Goal: Task Accomplishment & Management: Manage account settings

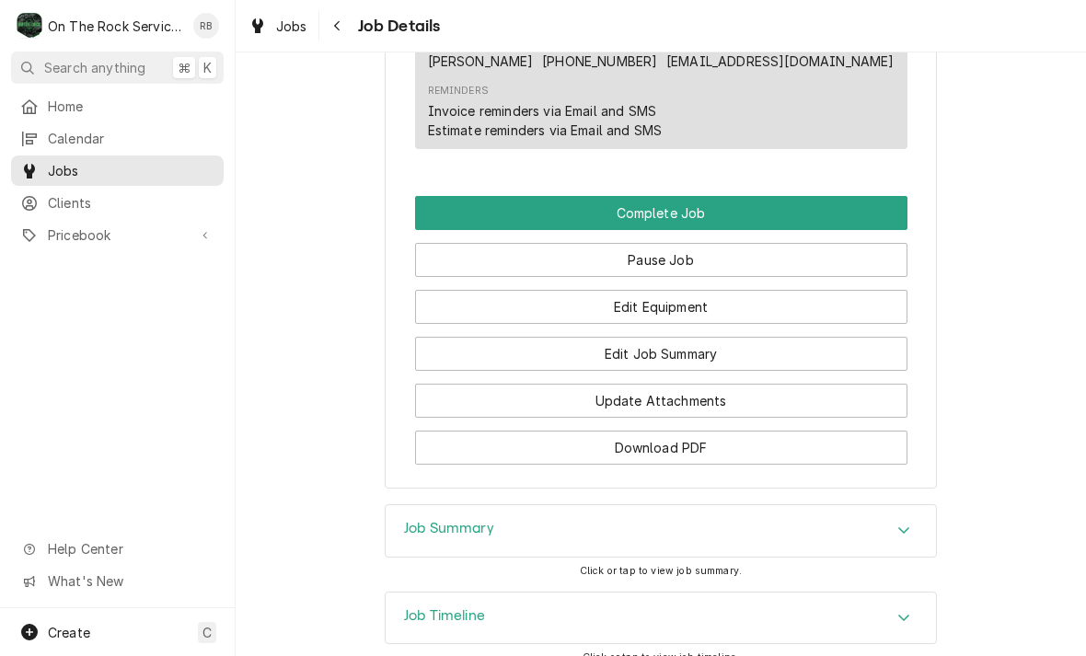
scroll to position [1744, 0]
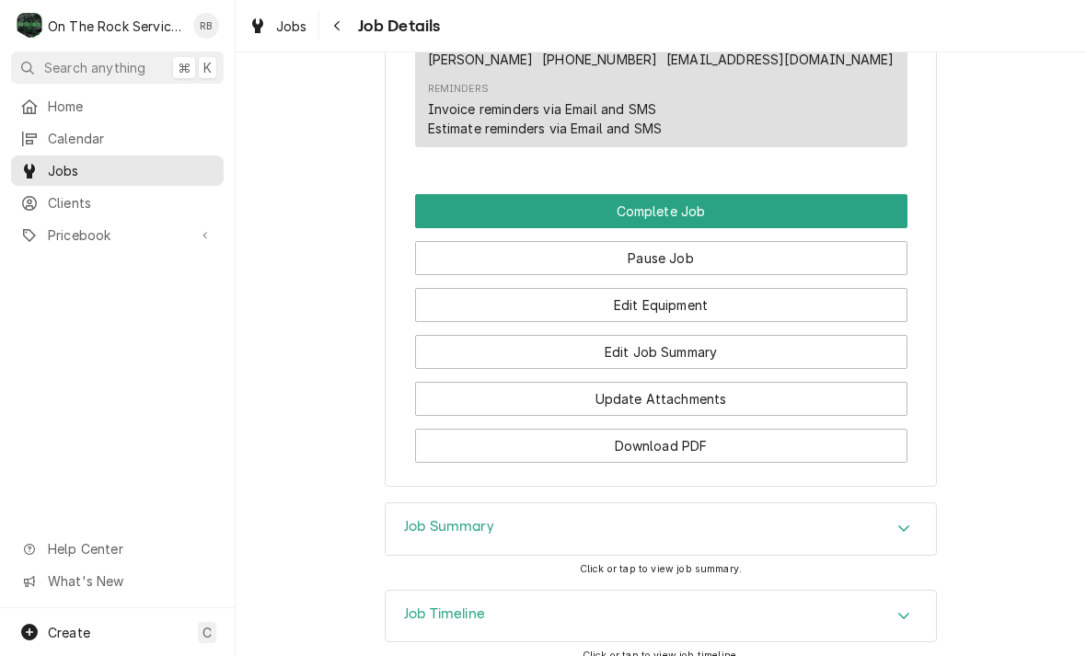
click at [761, 342] on button "Edit Job Summary" at bounding box center [661, 352] width 493 height 34
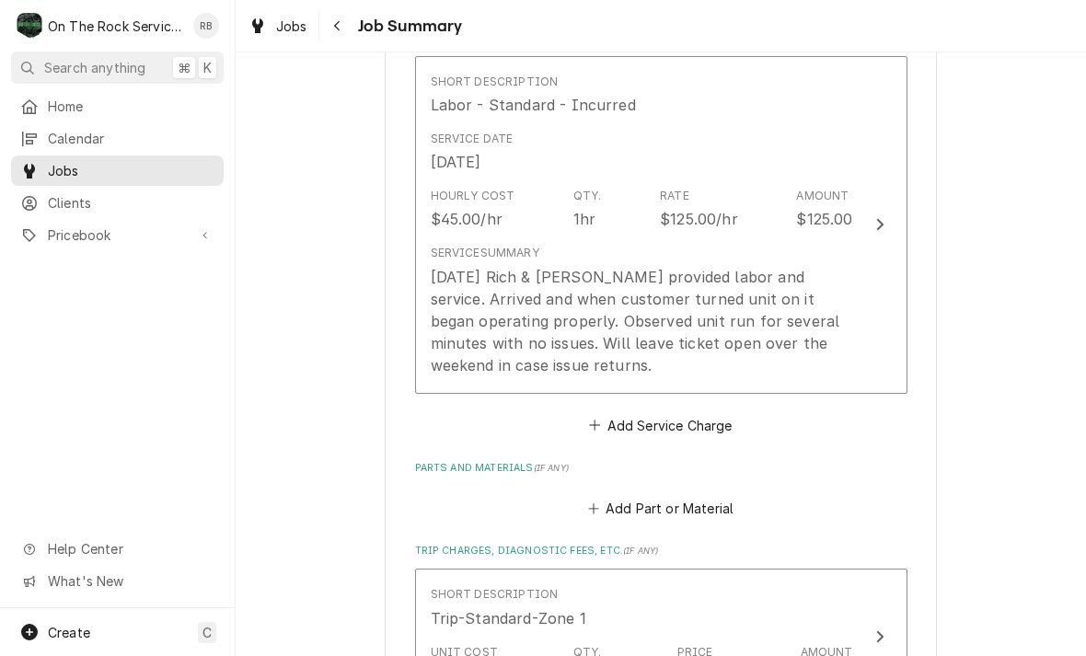
scroll to position [433, 0]
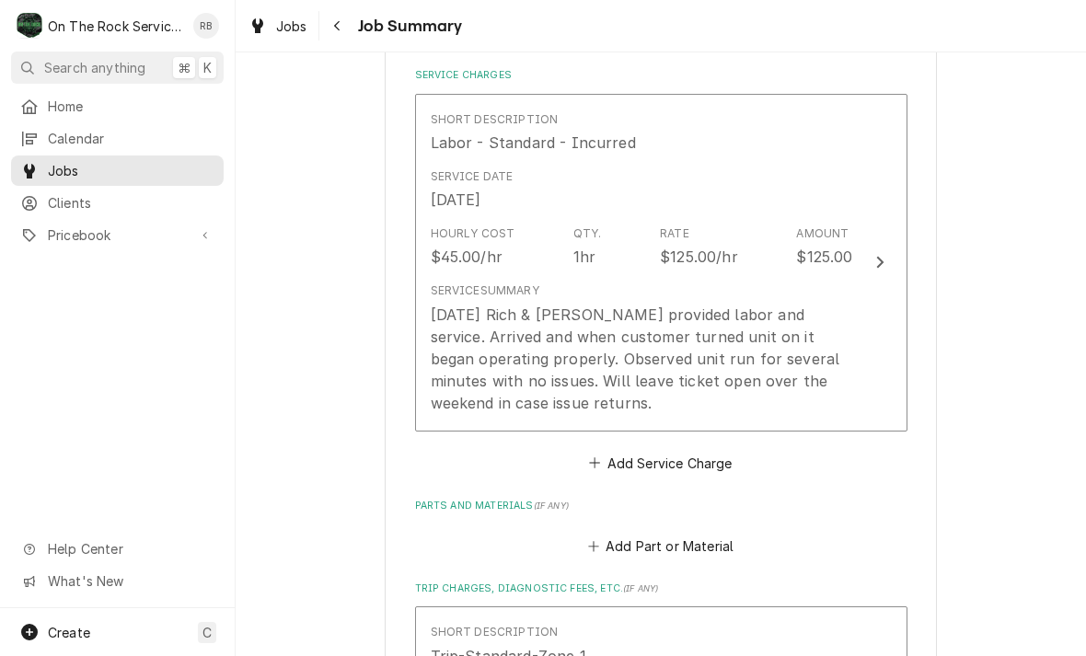
click at [885, 258] on div "Update Line Item" at bounding box center [880, 262] width 24 height 22
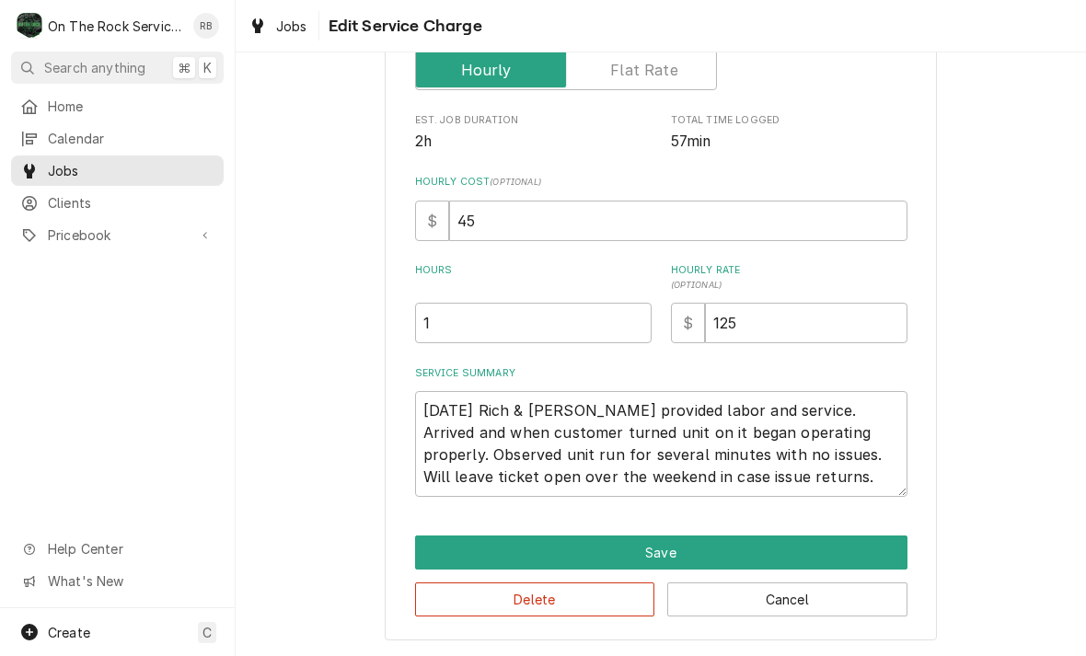
scroll to position [302, 0]
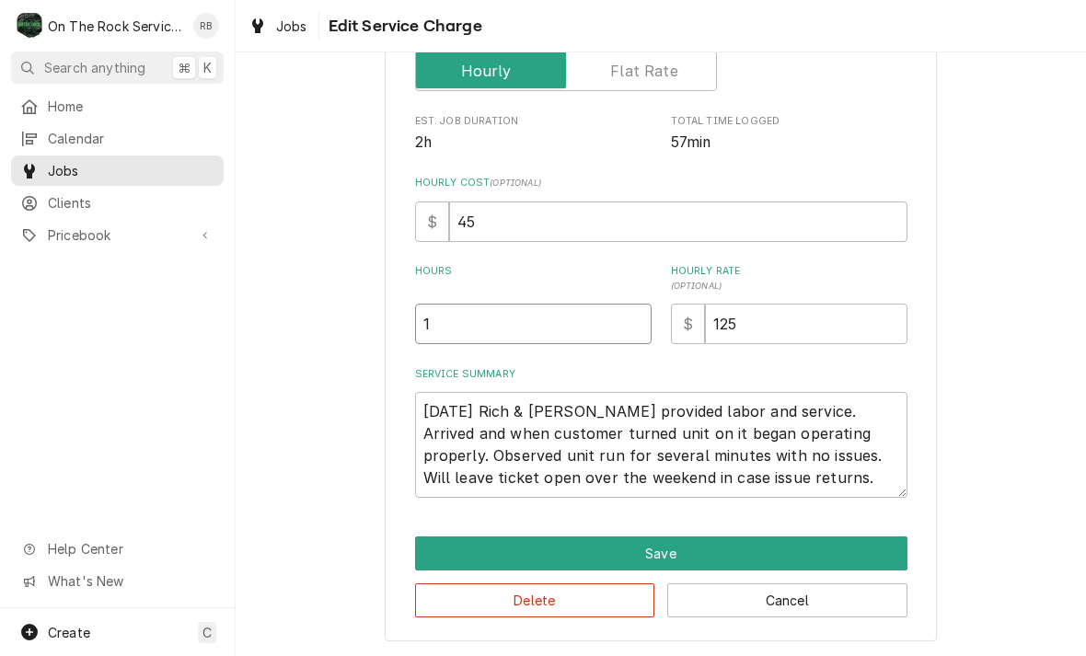
click at [466, 321] on input "1" at bounding box center [533, 324] width 237 height 41
type textarea "x"
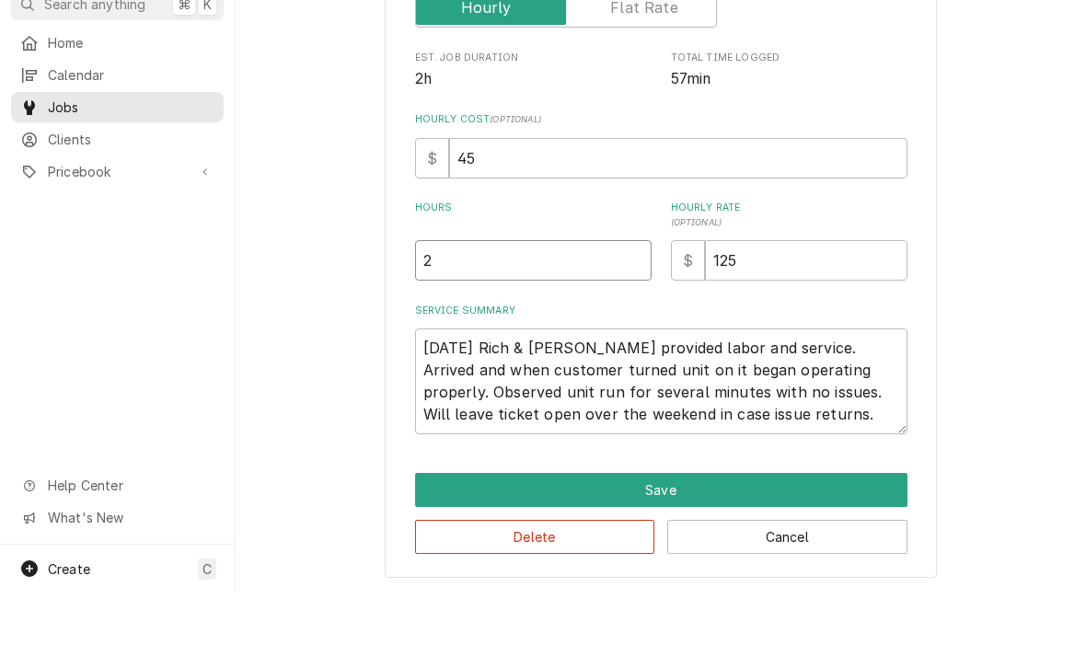
type input "2"
click at [813, 411] on textarea "[DATE] Rich & [PERSON_NAME] provided labor and service. Arrived and when custom…" at bounding box center [661, 445] width 493 height 106
type textarea "x"
type textarea "[DATE] Rich & [PERSON_NAME] provided labor and service. Arrived and when custom…"
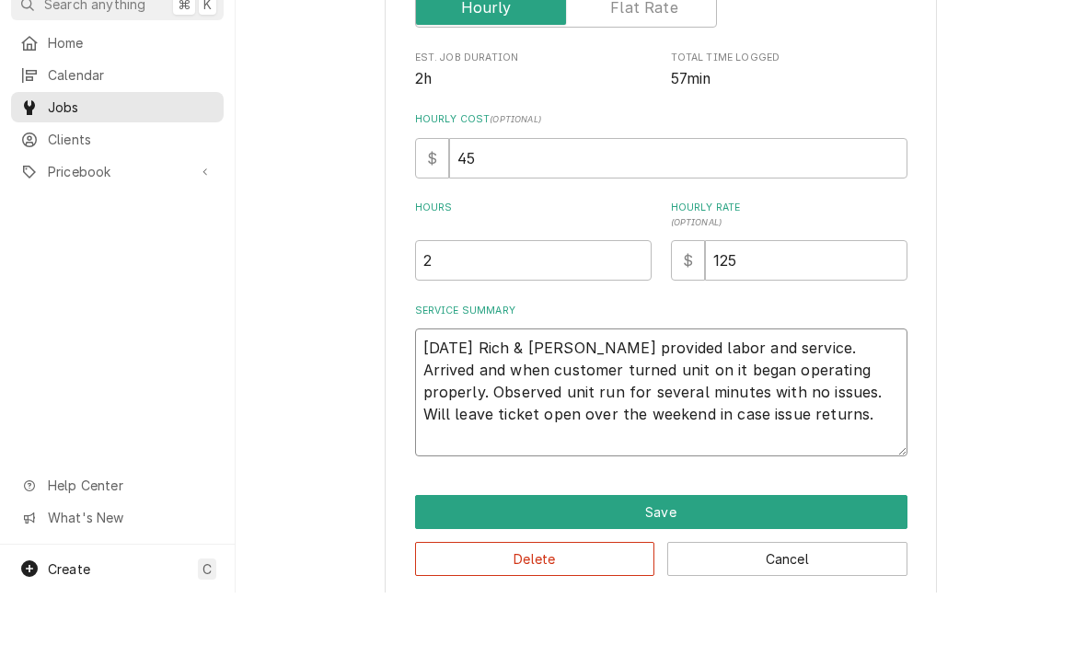
type textarea "x"
type textarea "[DATE] Rich & [PERSON_NAME] provided labor and service. Arrived and when custom…"
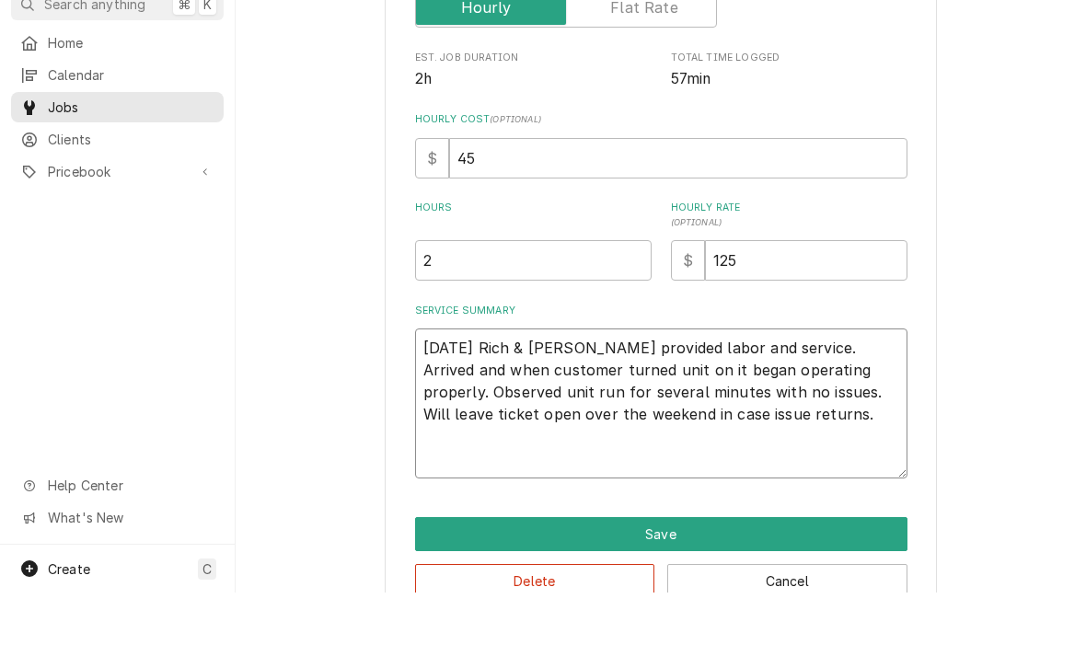
type textarea "x"
type textarea "8/15/25 Rich & Jesiah provided labor and service. Arrived and when customer tur…"
type textarea "x"
type textarea "8/15/25 Rich & Jesiah provided labor and service. Arrived and when customer tur…"
type textarea "x"
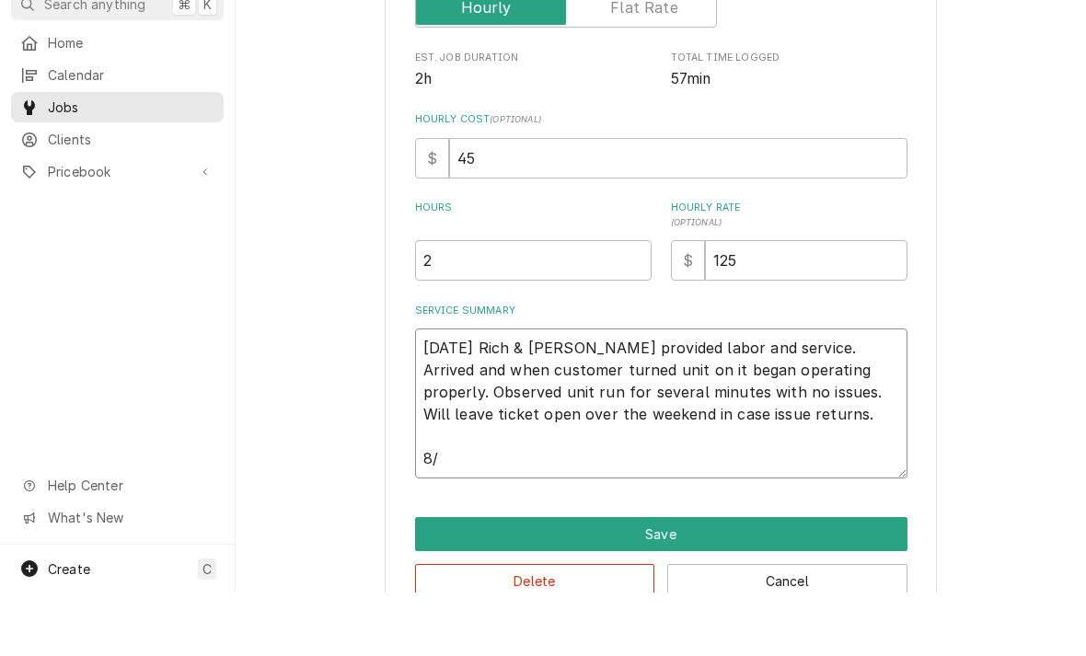
type textarea "8/15/25 Rich & Jesiah provided labor and service. Arrived and when customer tur…"
type textarea "x"
type textarea "8/15/25 Rich & Jesiah provided labor and service. Arrived and when customer tur…"
type textarea "x"
type textarea "8/15/25 Rich & Jesiah provided labor and service. Arrived and when customer tur…"
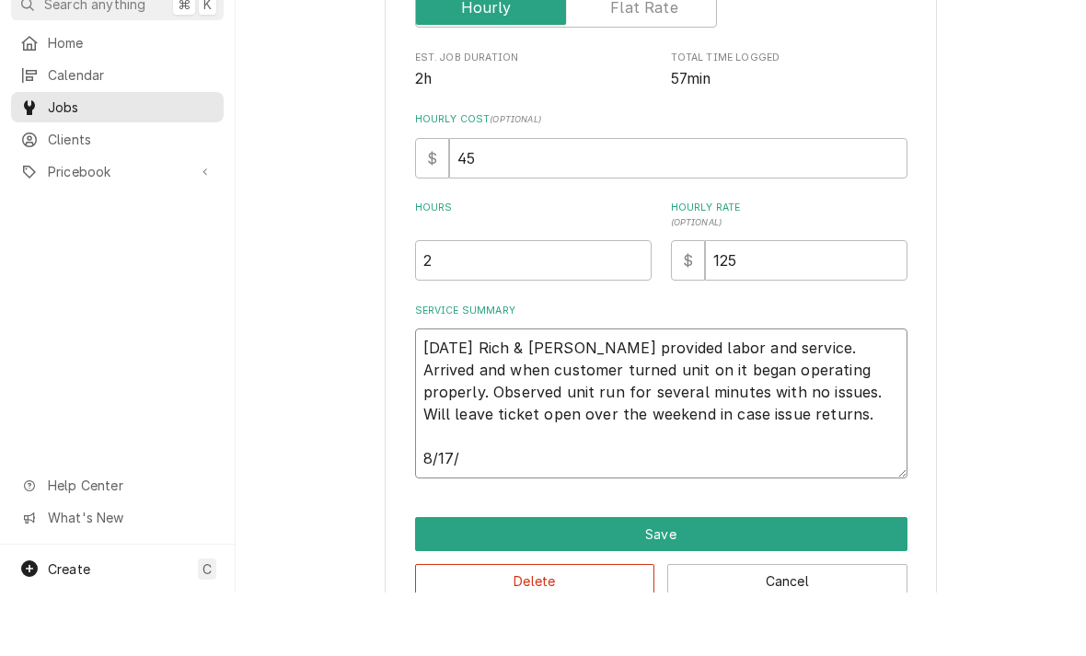
type textarea "x"
type textarea "8/15/25 Rich & Jesiah provided labor and service. Arrived and when customer tur…"
type textarea "x"
type textarea "8/15/25 Rich & Jesiah provided labor and service. Arrived and when customer tur…"
type textarea "x"
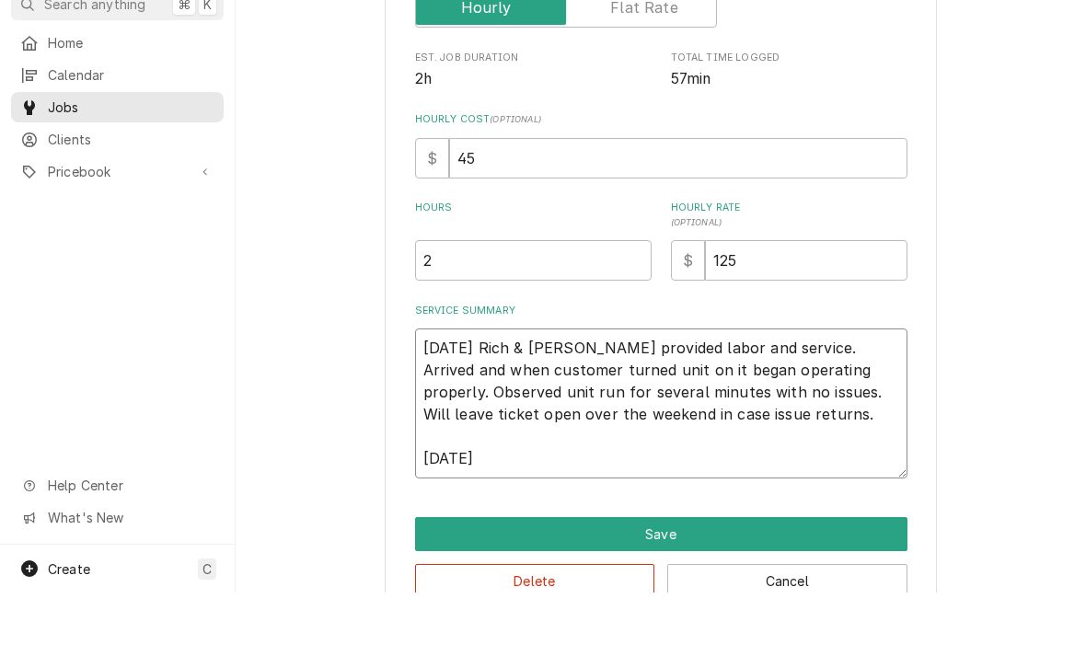
type textarea "8/15/25 Rich & Jesiah provided labor and service. Arrived and when customer tur…"
type textarea "x"
type textarea "8/15/25 Rich & Jesiah provided labor and service. Arrived and when customer tur…"
type textarea "x"
type textarea "8/15/25 Rich & Jesiah provided labor and service. Arrived and when customer tur…"
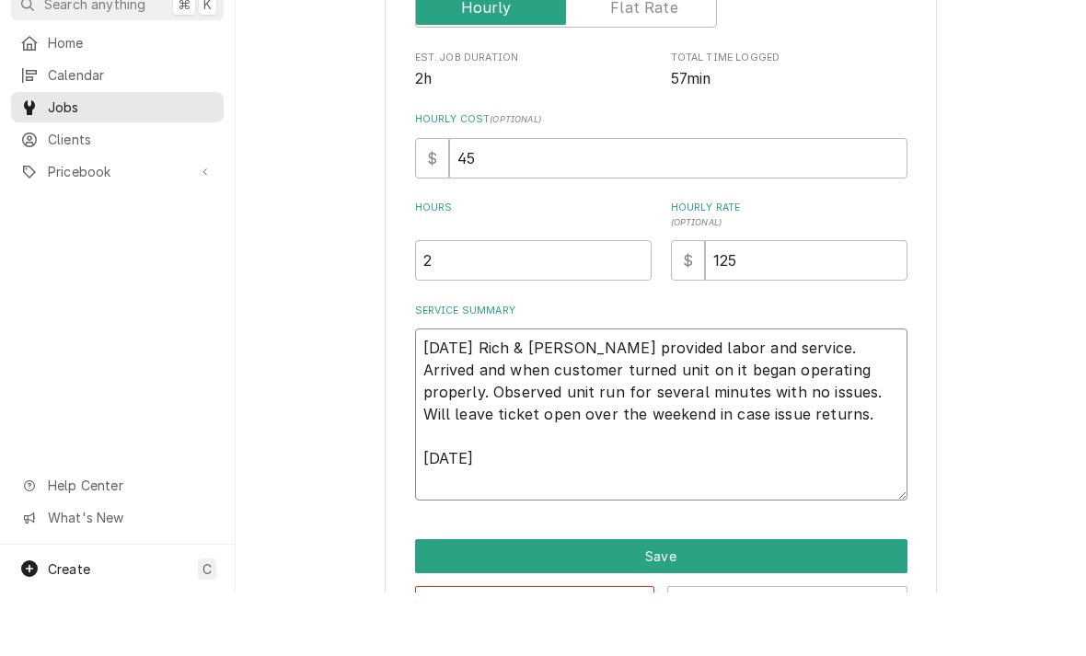
type textarea "x"
type textarea "8/15/25 Rich & Jesiah provided labor and service. Arrived and when customer tur…"
type textarea "x"
type textarea "8/15/25 Rich & Jesiah provided labor and service. Arrived and when customer tur…"
type textarea "x"
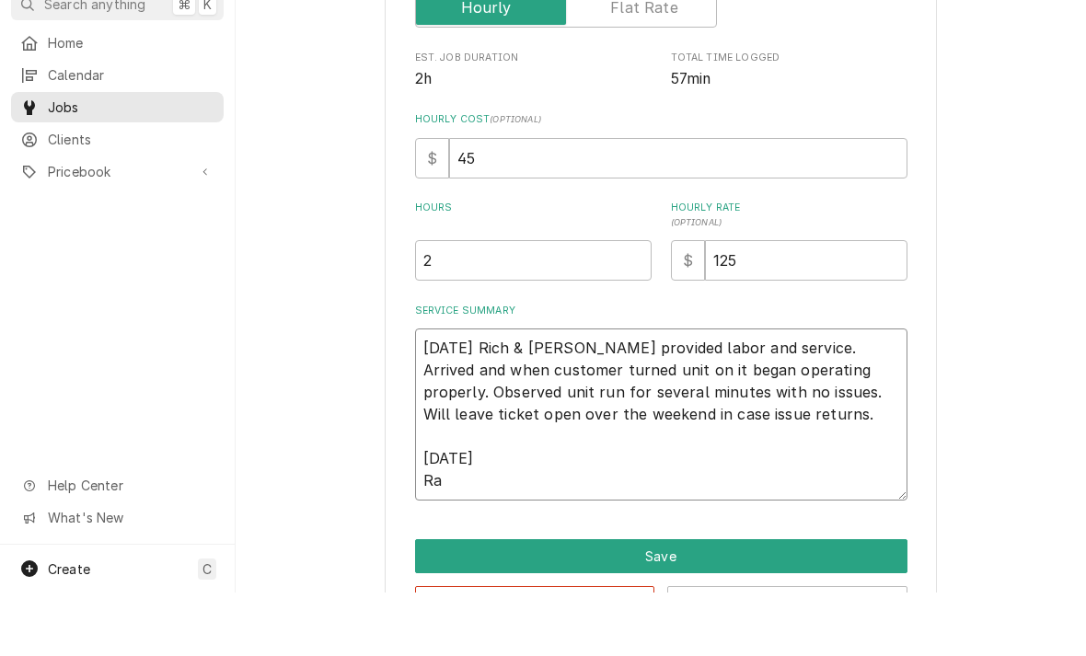
type textarea "8/15/25 Rich & Jesiah provided labor and service. Arrived and when customer tur…"
type textarea "x"
type textarea "8/15/25 Rich & Jesiah provided labor and service. Arrived and when customer tur…"
type textarea "x"
type textarea "8/15/25 Rich & Jesiah provided labor and service. Arrived and when customer tur…"
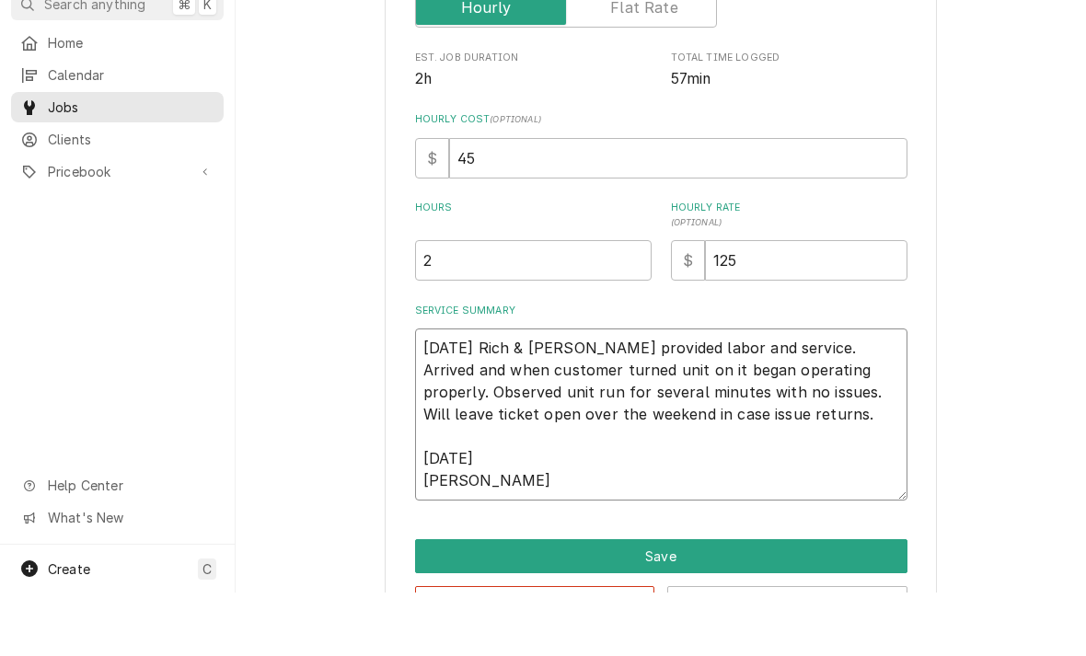
type textarea "x"
type textarea "8/15/25 Rich & Jesiah provided labor and service. Arrived and when customer tur…"
type textarea "x"
type textarea "8/15/25 Rich & Jesiah provided labor and service. Arrived and when customer tur…"
type textarea "x"
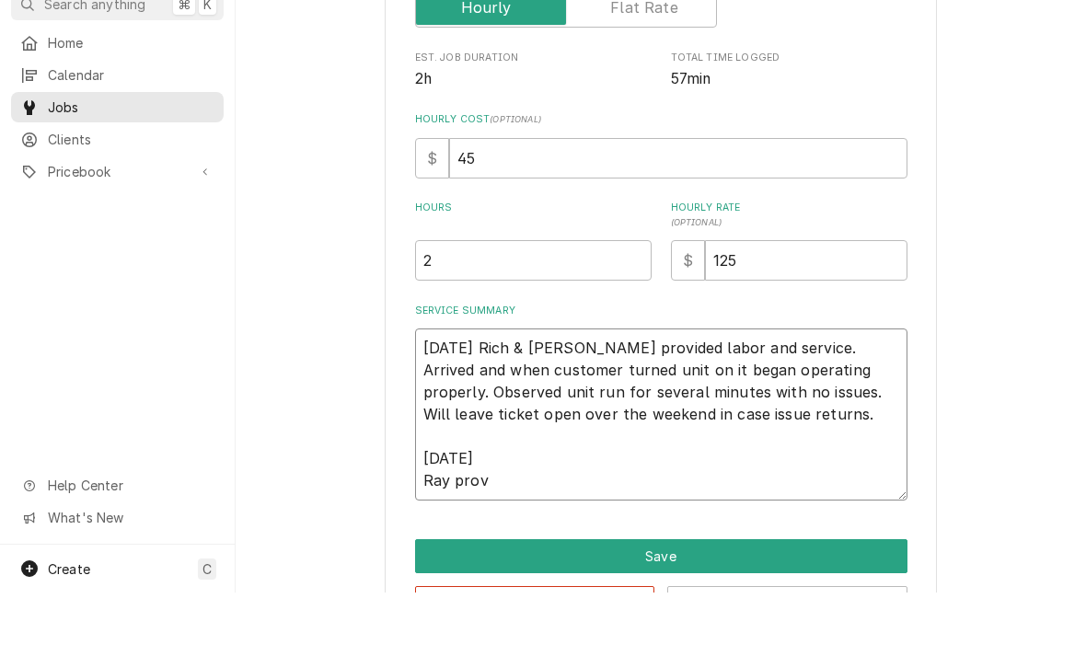
type textarea "8/15/25 Rich & Jesiah provided labor and service. Arrived and when customer tur…"
type textarea "x"
type textarea "8/15/25 Rich & Jesiah provided labor and service. Arrived and when customer tur…"
type textarea "x"
type textarea "8/15/25 Rich & Jesiah provided labor and service. Arrived and when customer tur…"
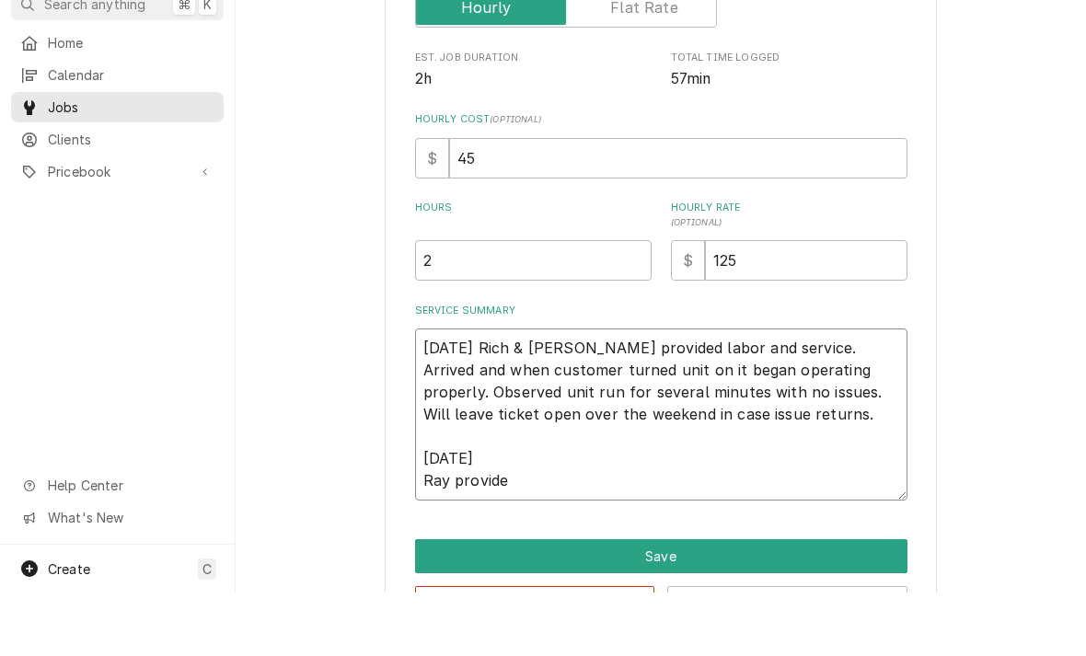
type textarea "x"
type textarea "8/15/25 Rich & Jesiah provided labor and service. Arrived and when customer tur…"
type textarea "x"
type textarea "8/15/25 Rich & Jesiah provided labor and service. Arrived and when customer tur…"
type textarea "x"
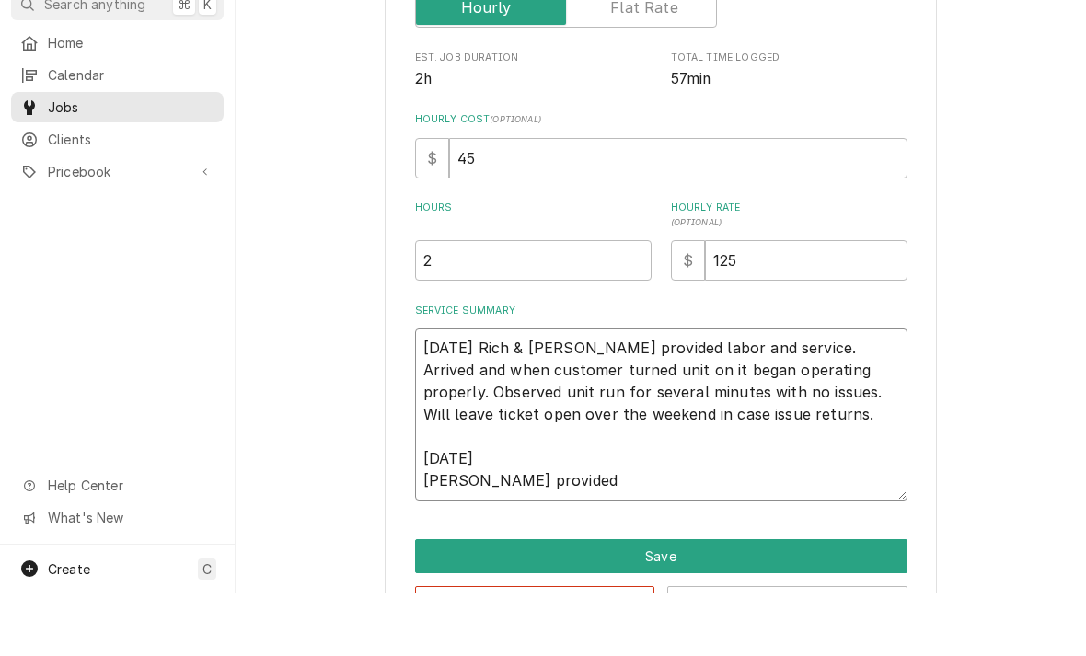
type textarea "8/15/25 Rich & Jesiah provided labor and service. Arrived and when customer tur…"
type textarea "x"
type textarea "8/15/25 Rich & Jesiah provided labor and service. Arrived and when customer tur…"
type textarea "x"
type textarea "8/15/25 Rich & Jesiah provided labor and service. Arrived and when customer tur…"
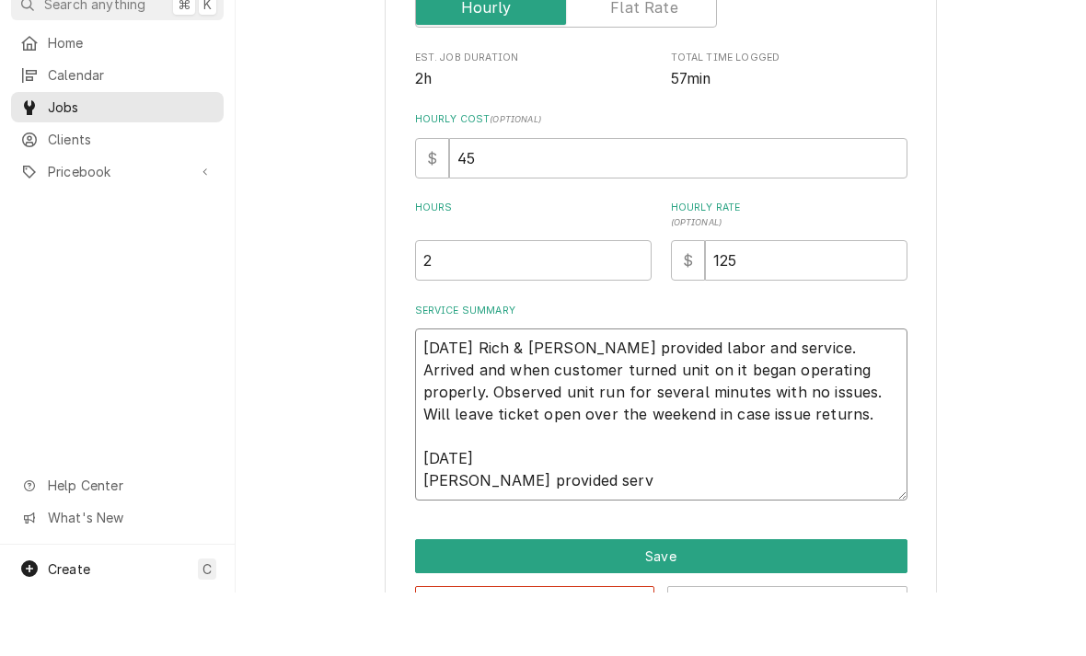
type textarea "x"
type textarea "8/15/25 Rich & Jesiah provided labor and service. Arrived and when customer tur…"
type textarea "x"
type textarea "8/15/25 Rich & Jesiah provided labor and service. Arrived and when customer tur…"
type textarea "x"
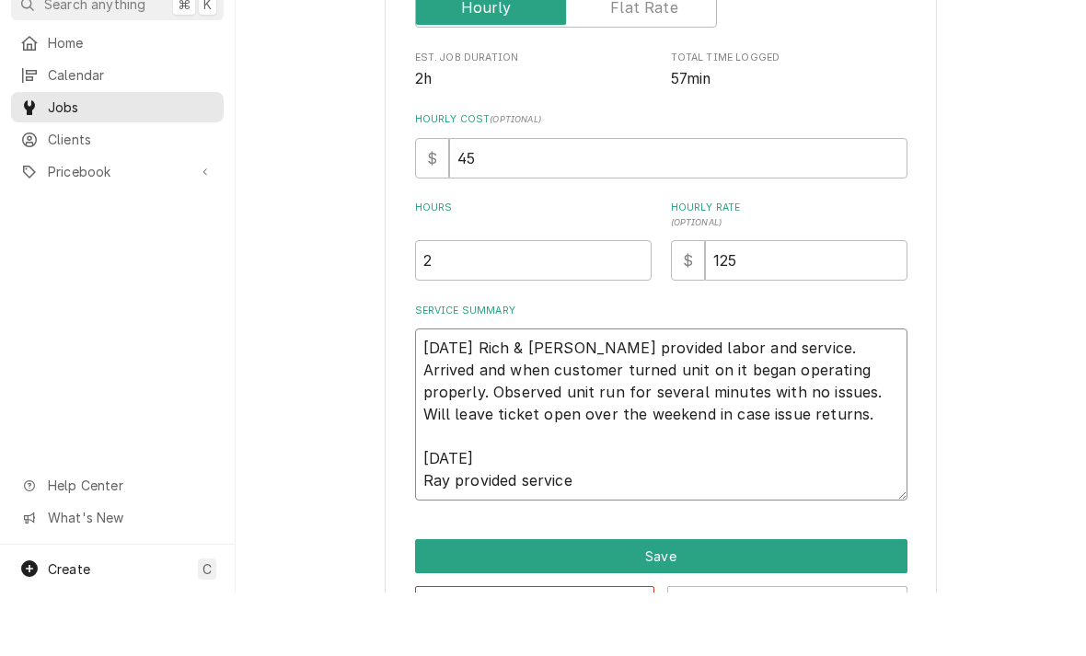
type textarea "8/15/25 Rich & Jesiah provided labor and service. Arrived and when customer tur…"
type textarea "x"
type textarea "8/15/25 Rich & Jesiah provided labor and service. Arrived and when customer tur…"
type textarea "x"
type textarea "8/15/25 Rich & Jesiah provided labor and service. Arrived and when customer tur…"
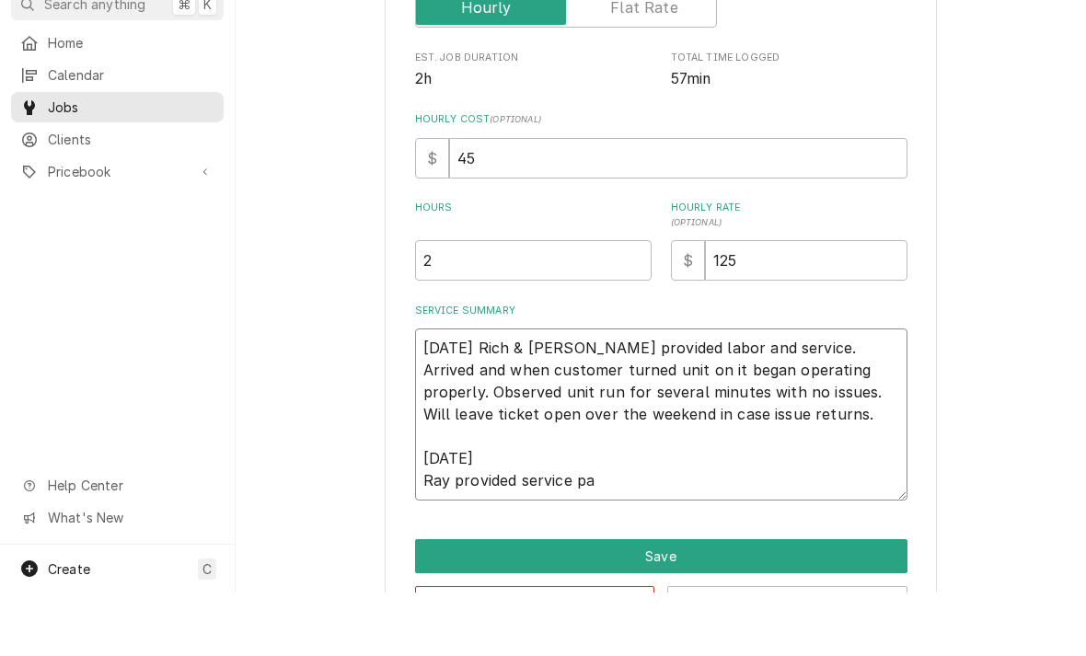
type textarea "x"
type textarea "8/15/25 Rich & Jesiah provided labor and service. Arrived and when customer tur…"
type textarea "x"
type textarea "8/15/25 Rich & Jesiah provided labor and service. Arrived and when customer tur…"
type textarea "x"
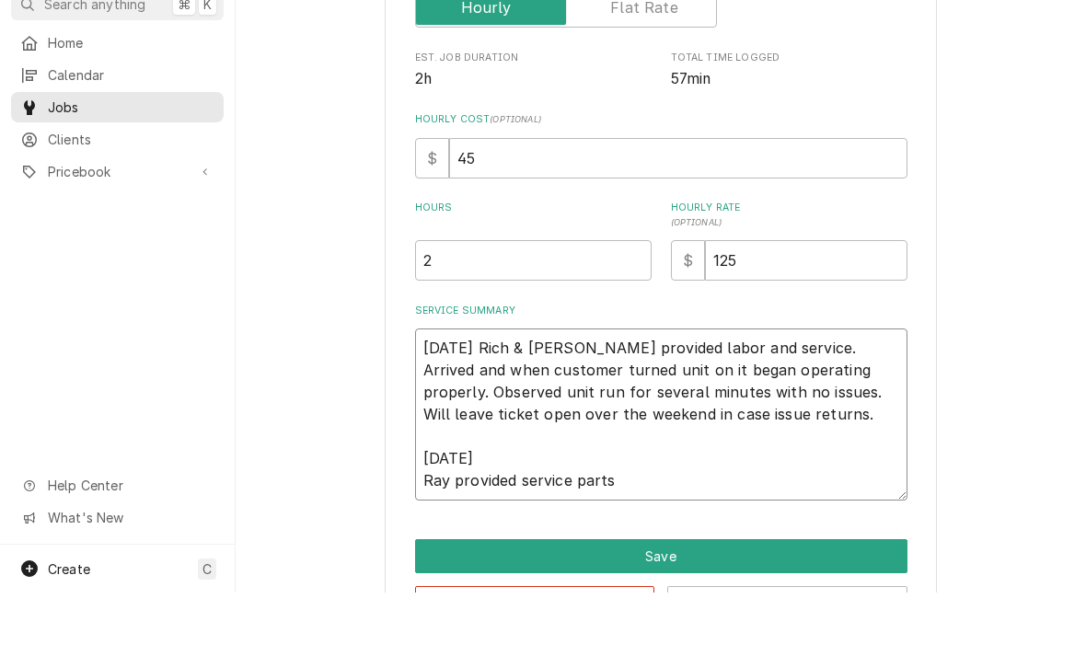
type textarea "8/15/25 Rich & Jesiah provided labor and service. Arrived and when customer tur…"
type textarea "x"
type textarea "8/15/25 Rich & Jesiah provided labor and service. Arrived and when customer tur…"
type textarea "x"
type textarea "8/15/25 Rich & Jesiah provided labor and service. Arrived and when customer tur…"
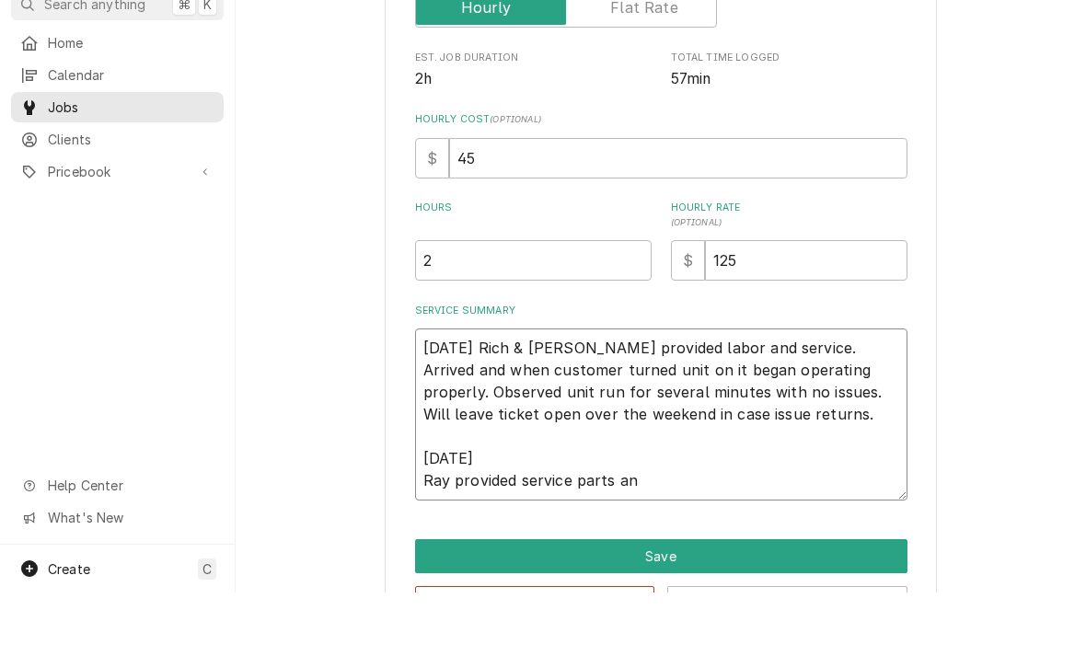
type textarea "x"
type textarea "8/15/25 Rich & Jesiah provided labor and service. Arrived and when customer tur…"
type textarea "x"
type textarea "8/15/25 Rich & Jesiah provided labor and service. Arrived and when customer tur…"
type textarea "x"
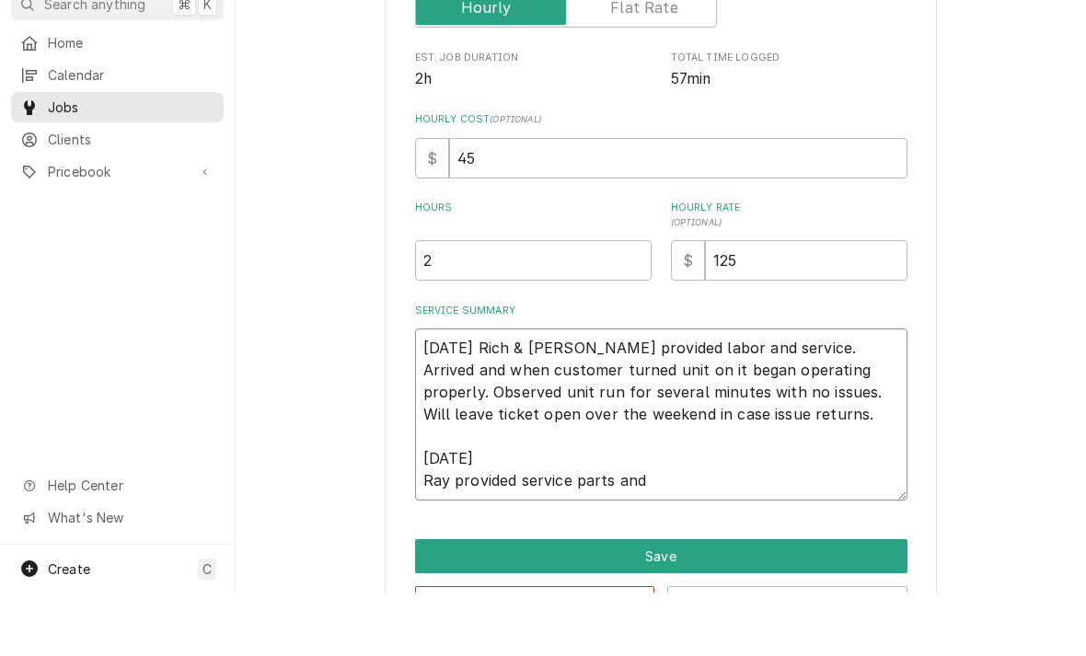
type textarea "8/15/25 Rich & Jesiah provided labor and service. Arrived and when customer tur…"
type textarea "x"
type textarea "8/15/25 Rich & Jesiah provided labor and service. Arrived and when customer tur…"
type textarea "x"
type textarea "8/15/25 Rich & Jesiah provided labor and service. Arrived and when customer tur…"
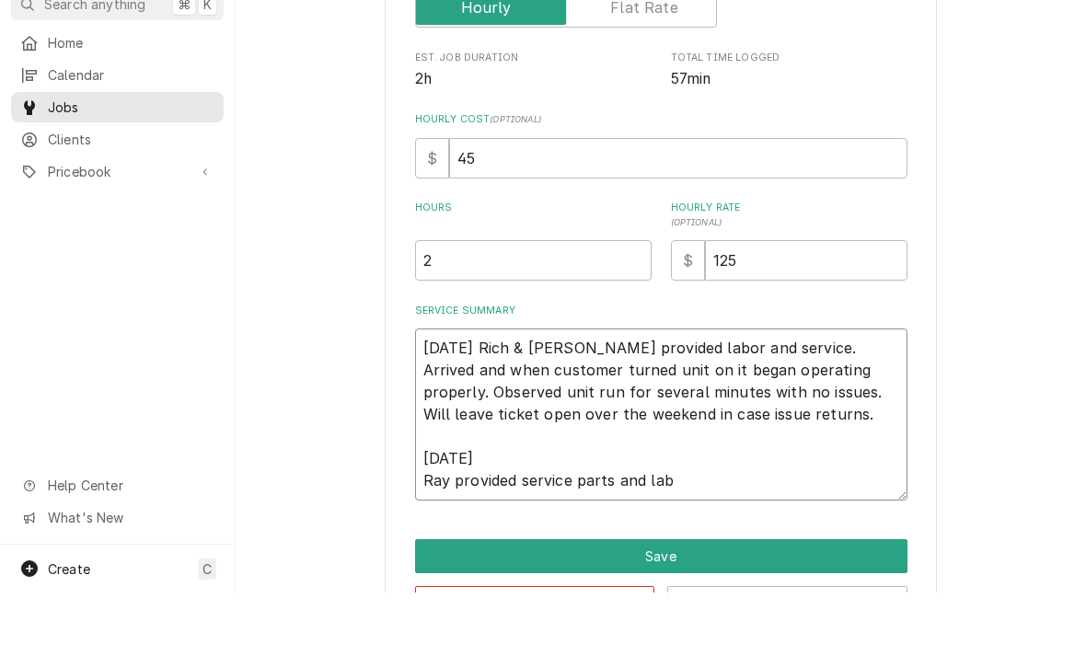
type textarea "x"
type textarea "8/15/25 Rich & Jesiah provided labor and service. Arrived and when customer tur…"
type textarea "x"
type textarea "8/15/25 Rich & Jesiah provided labor and service. Arrived and when customer tur…"
type textarea "x"
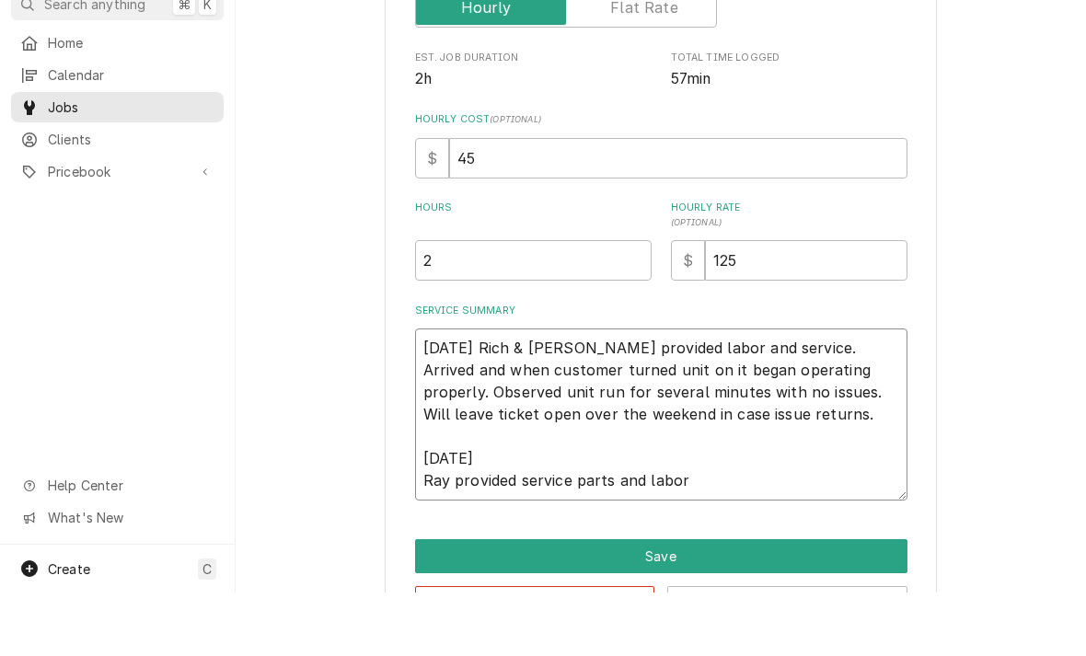
type textarea "8/15/25 Rich & Jesiah provided labor and service. Arrived and when customer tur…"
type textarea "x"
type textarea "8/15/25 Rich & Jesiah provided labor and service. Arrived and when customer tur…"
type textarea "x"
type textarea "8/15/25 Rich & Jesiah provided labor and service. Arrived and when customer tur…"
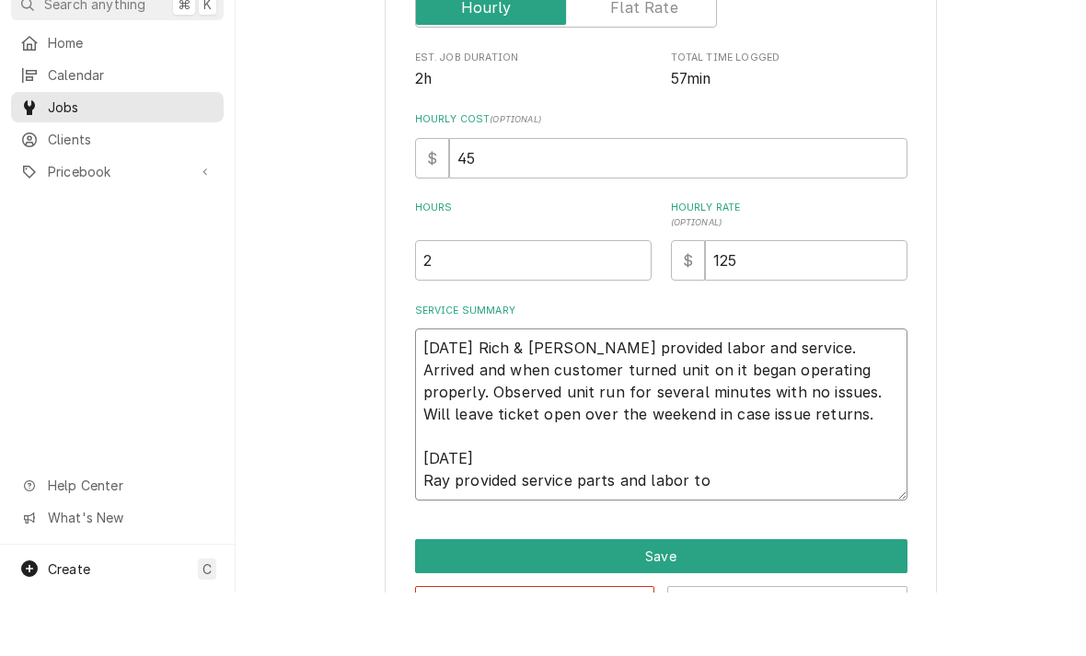
type textarea "x"
type textarea "8/15/25 Rich & Jesiah provided labor and service. Arrived and when customer tur…"
type textarea "x"
type textarea "8/15/25 Rich & Jesiah provided labor and service. Arrived and when customer tur…"
type textarea "x"
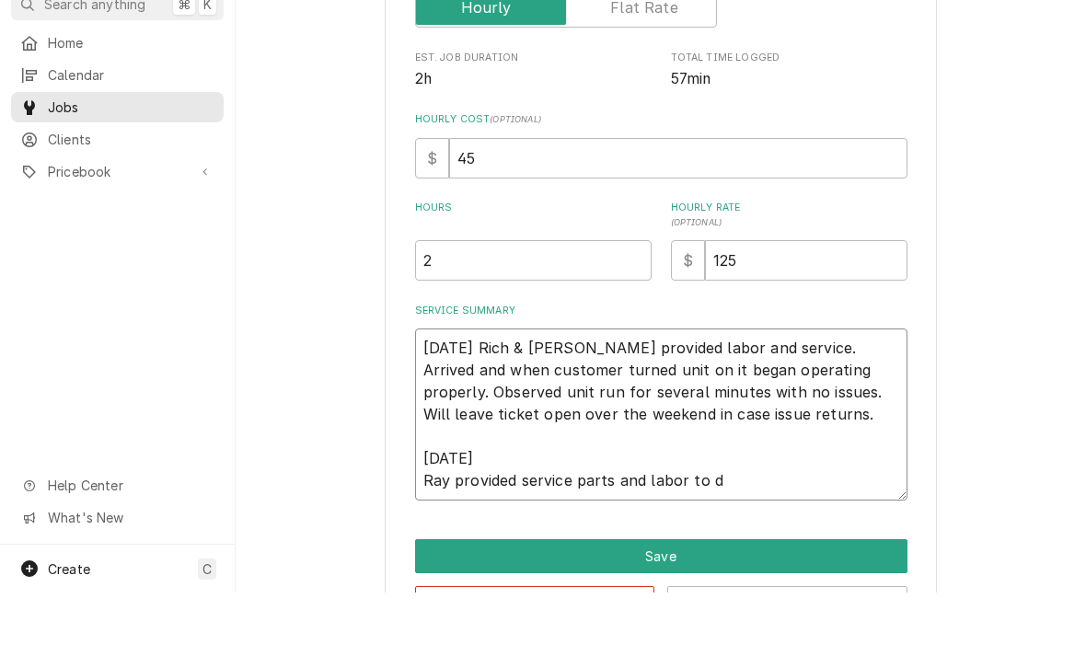
type textarea "8/15/25 Rich & Jesiah provided labor and service. Arrived and when customer tur…"
type textarea "x"
type textarea "8/15/25 Rich & Jesiah provided labor and service. Arrived and when customer tur…"
type textarea "x"
type textarea "8/15/25 Rich & Jesiah provided labor and service. Arrived and when customer tur…"
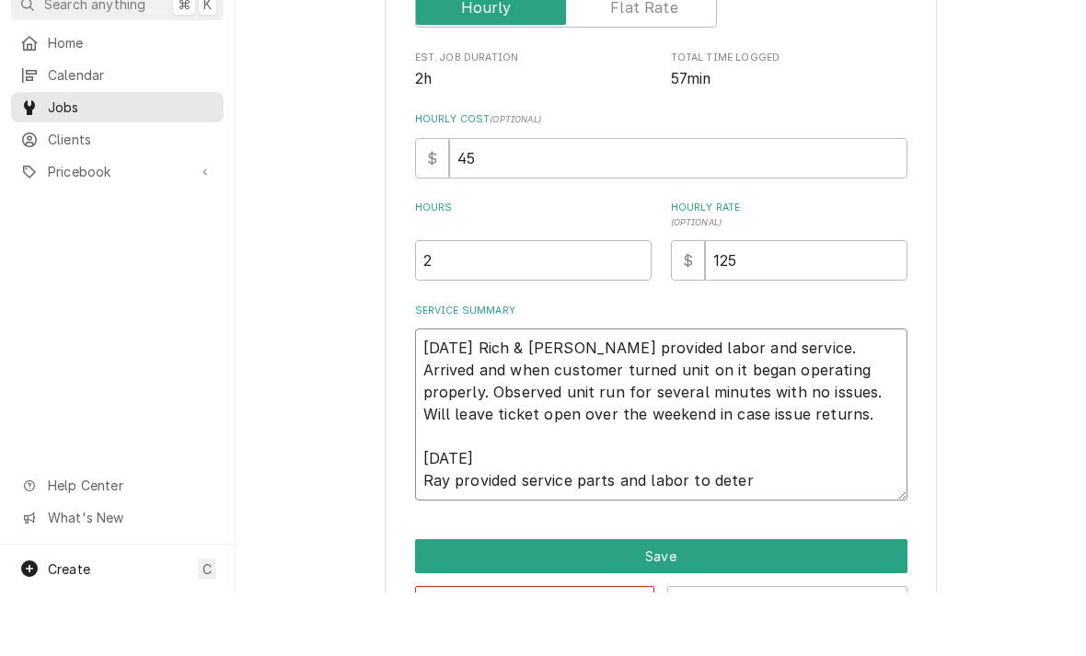
type textarea "x"
type textarea "8/15/25 Rich & Jesiah provided labor and service. Arrived and when customer tur…"
type textarea "x"
type textarea "8/15/25 Rich & Jesiah provided labor and service. Arrived and when customer tur…"
type textarea "x"
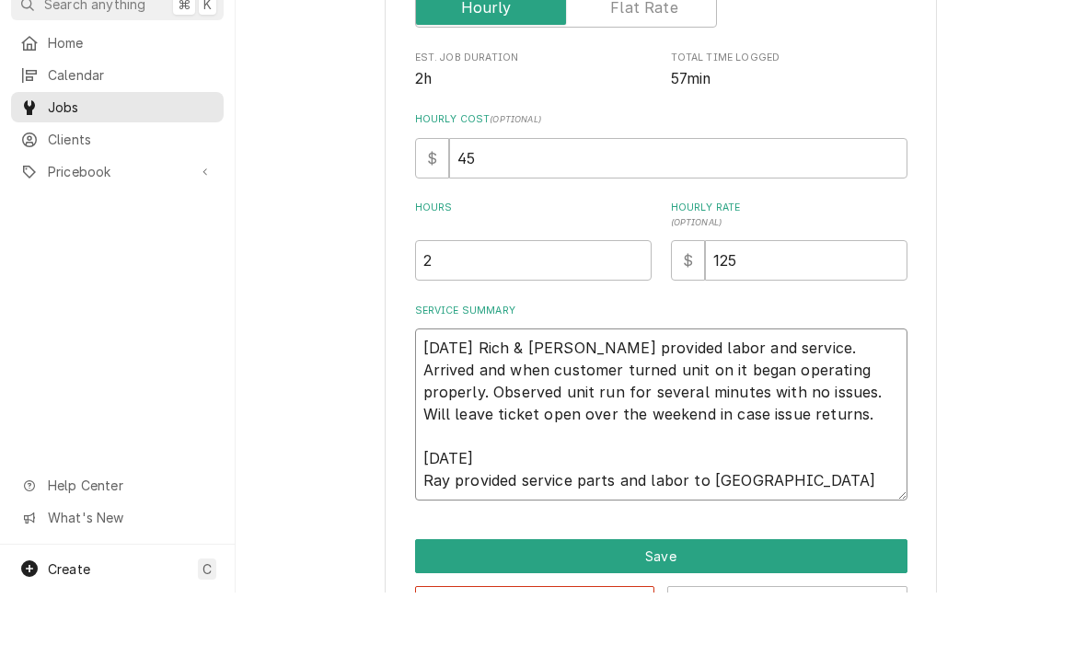
type textarea "8/15/25 Rich & Jesiah provided labor and service. Arrived and when customer tur…"
type textarea "x"
type textarea "8/15/25 Rich & Jesiah provided labor and service. Arrived and when customer tur…"
type textarea "x"
type textarea "8/15/25 Rich & Jesiah provided labor and service. Arrived and when customer tur…"
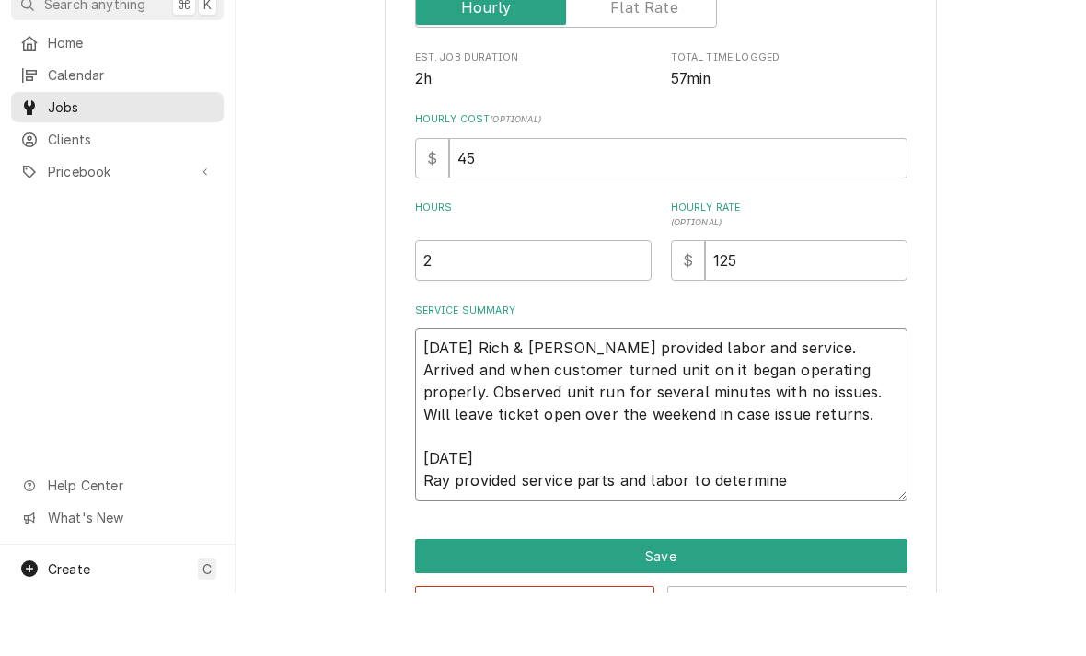
type textarea "x"
type textarea "8/15/25 Rich & Jesiah provided labor and service. Arrived and when customer tur…"
type textarea "x"
type textarea "8/15/25 Rich & Jesiah provided labor and service. Arrived and when customer tur…"
type textarea "x"
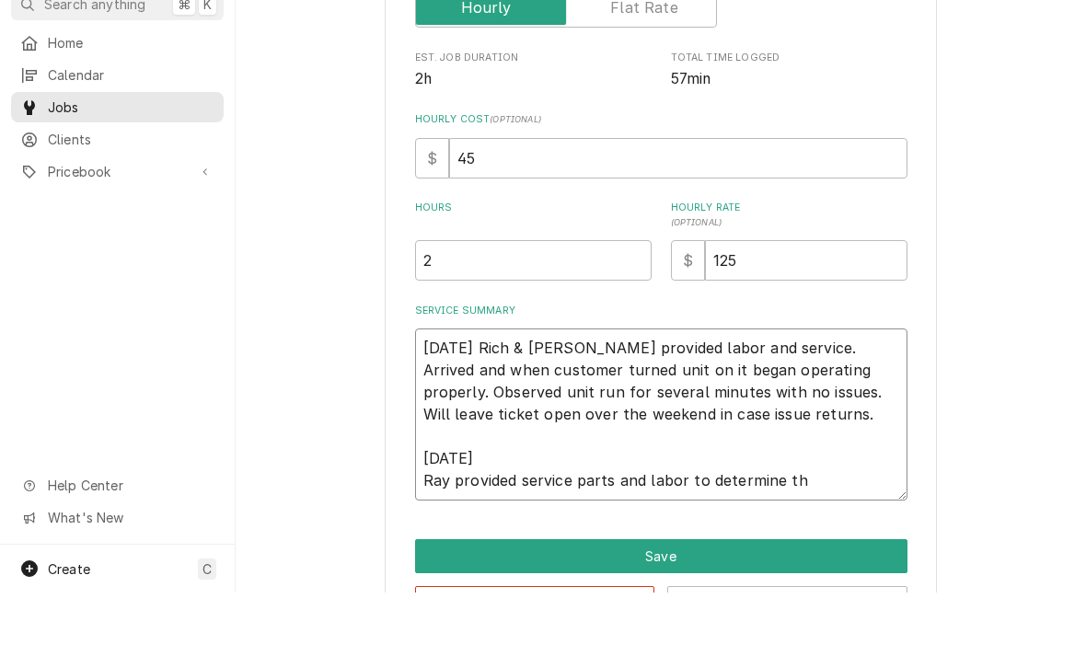
type textarea "8/15/25 Rich & Jesiah provided labor and service. Arrived and when customer tur…"
type textarea "x"
type textarea "8/15/25 Rich & Jesiah provided labor and service. Arrived and when customer tur…"
type textarea "x"
type textarea "8/15/25 Rich & Jesiah provided labor and service. Arrived and when customer tur…"
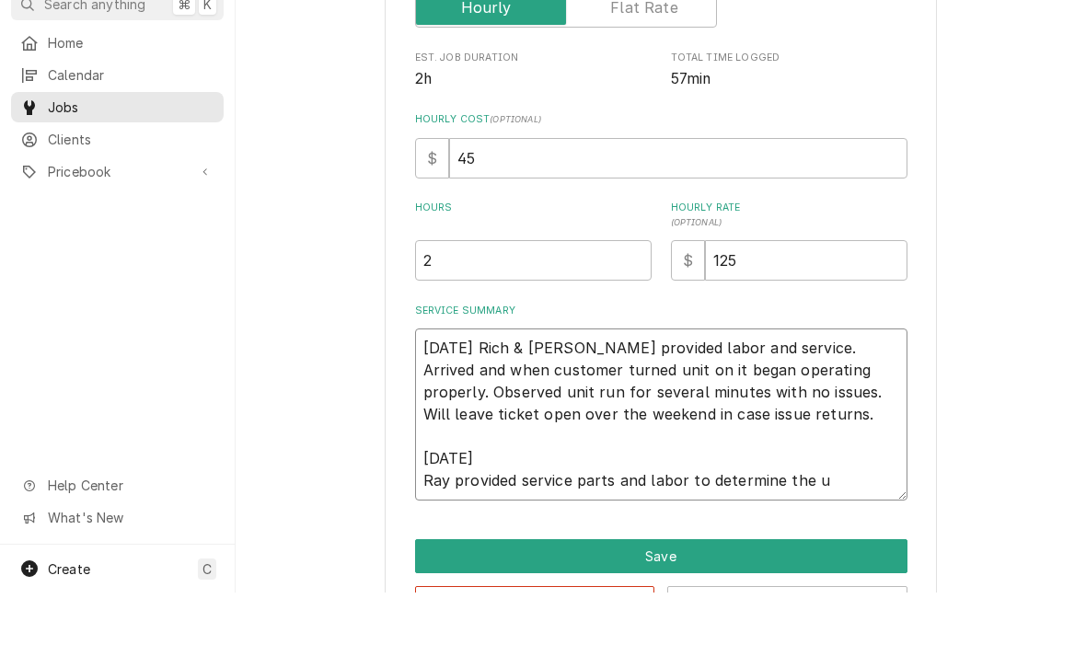
type textarea "x"
type textarea "8/15/25 Rich & Jesiah provided labor and service. Arrived and when customer tur…"
type textarea "x"
type textarea "8/15/25 Rich & Jesiah provided labor and service. Arrived and when customer tur…"
type textarea "x"
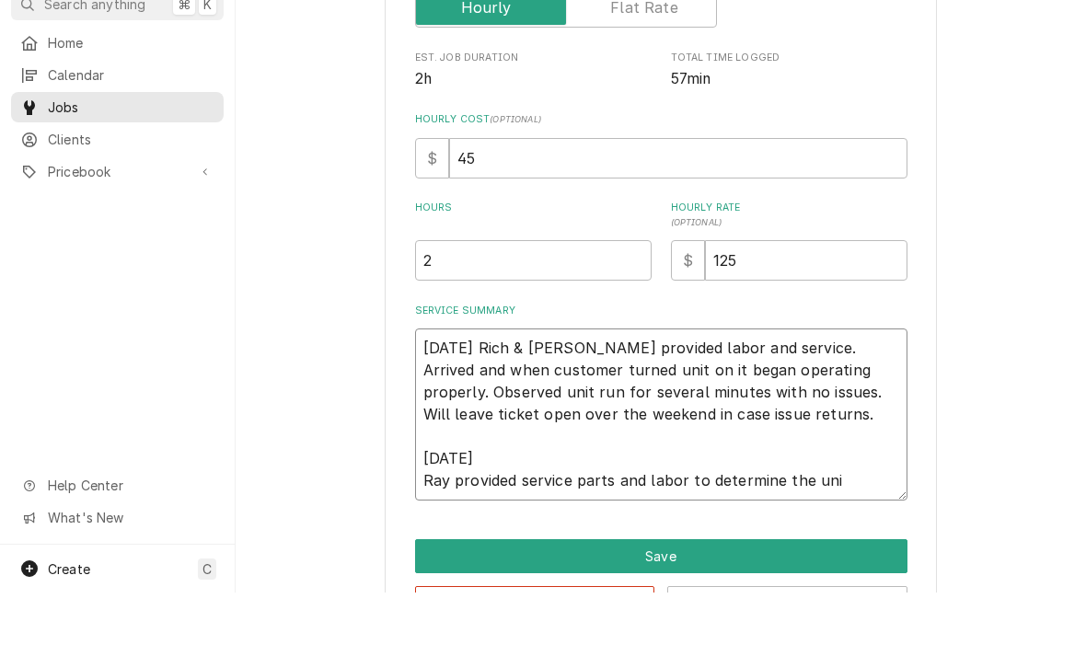
type textarea "8/15/25 Rich & Jesiah provided labor and service. Arrived and when customer tur…"
type textarea "x"
type textarea "8/15/25 Rich & Jesiah provided labor and service. Arrived and when customer tur…"
type textarea "x"
type textarea "8/15/25 Rich & Jesiah provided labor and service. Arrived and when customer tur…"
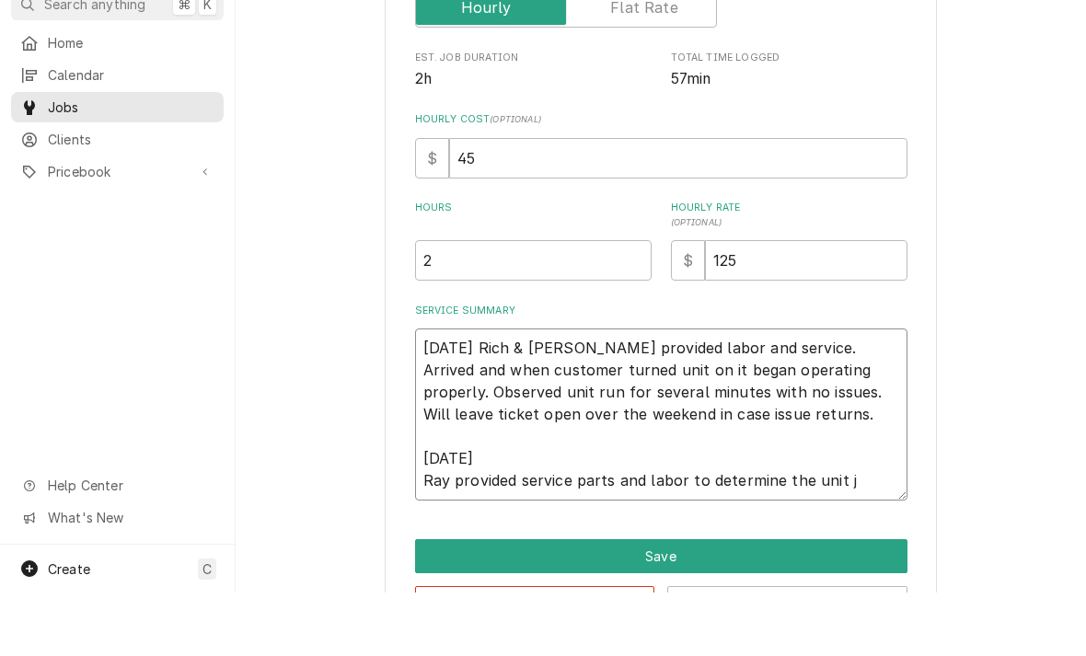
type textarea "x"
type textarea "8/15/25 Rich & Jesiah provided labor and service. Arrived and when customer tur…"
type textarea "x"
type textarea "8/15/25 Rich & Jesiah provided labor and service. Arrived and when customer tur…"
type textarea "x"
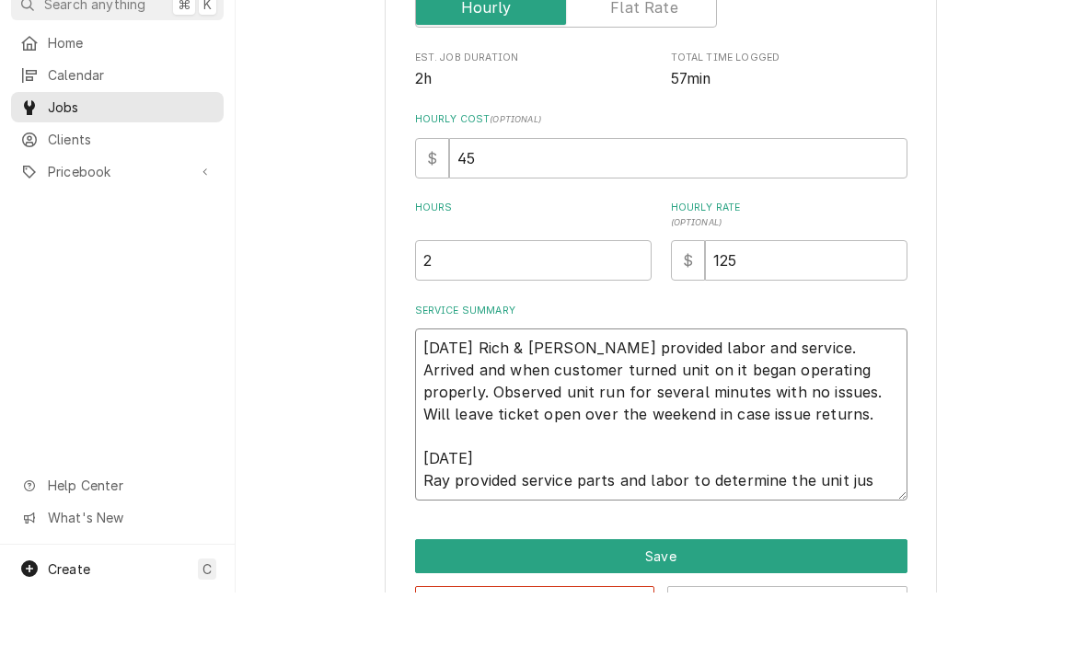
type textarea "8/15/25 Rich & Jesiah provided labor and service. Arrived and when customer tur…"
type textarea "x"
type textarea "8/15/25 Rich & Jesiah provided labor and service. Arrived and when customer tur…"
type textarea "x"
type textarea "8/15/25 Rich & Jesiah provided labor and service. Arrived and when customer tur…"
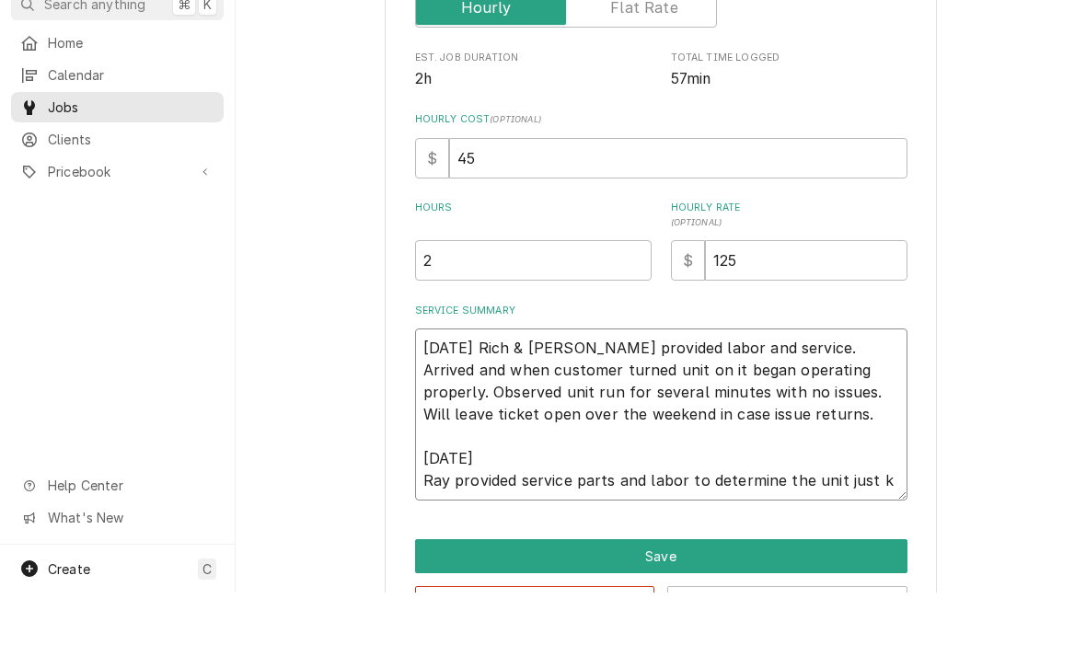
type textarea "x"
type textarea "8/15/25 Rich & Jesiah provided labor and service. Arrived and when customer tur…"
type textarea "x"
type textarea "8/15/25 Rich & Jesiah provided labor and service. Arrived and when customer tur…"
type textarea "x"
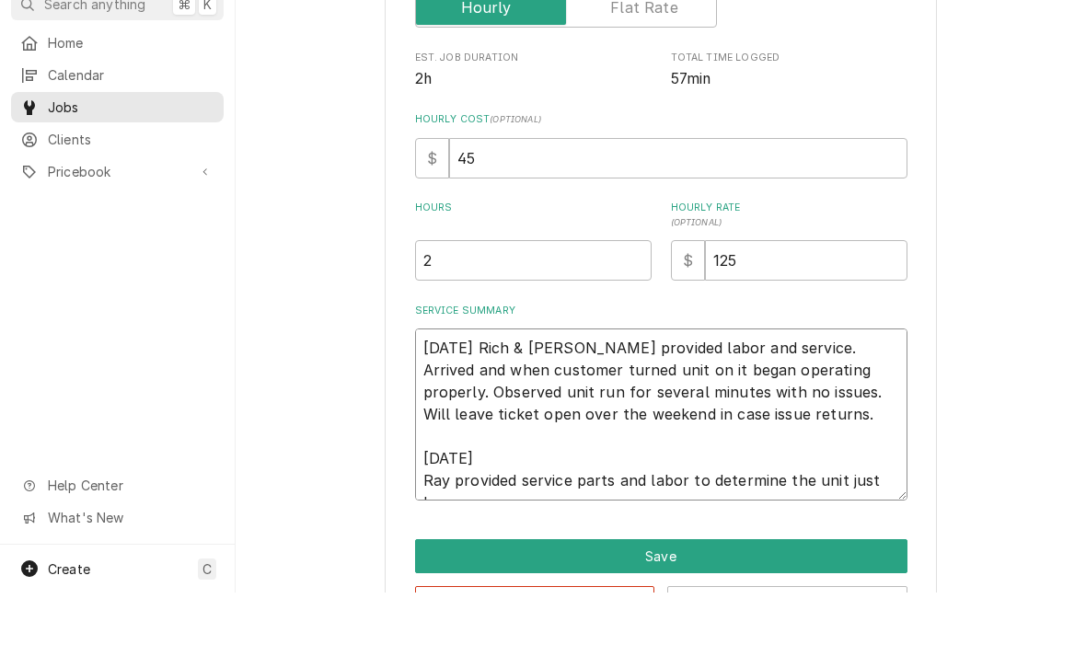
type textarea "8/15/25 Rich & Jesiah provided labor and service. Arrived and when customer tur…"
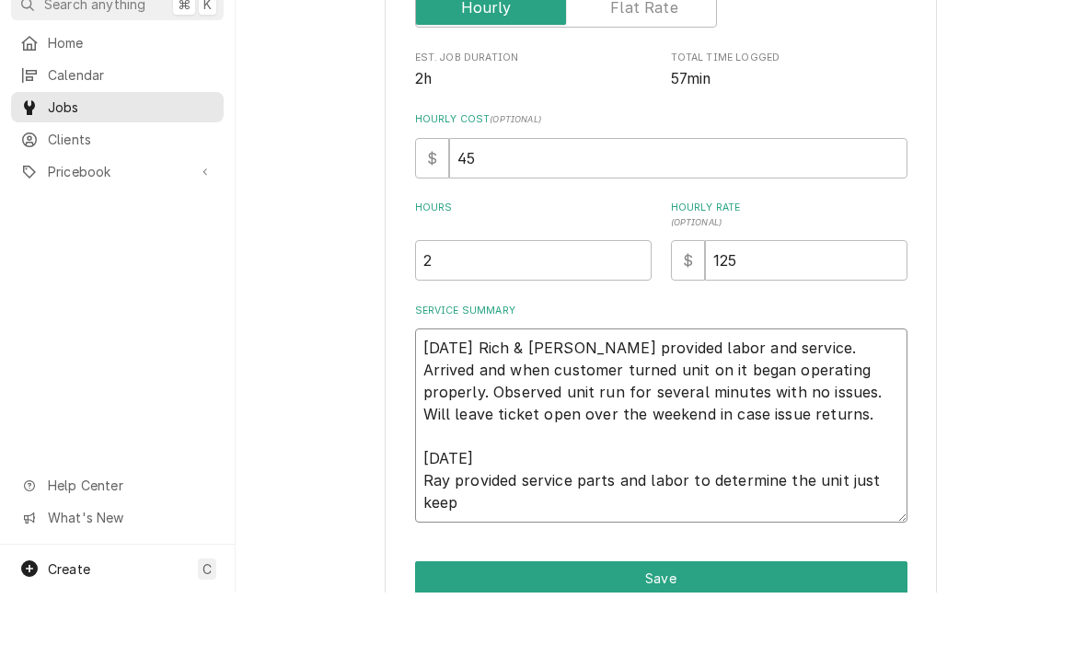
type textarea "x"
type textarea "8/15/25 Rich & Jesiah provided labor and service. Arrived and when customer tur…"
type textarea "x"
type textarea "8/15/25 Rich & Jesiah provided labor and service. Arrived and when customer tur…"
type textarea "x"
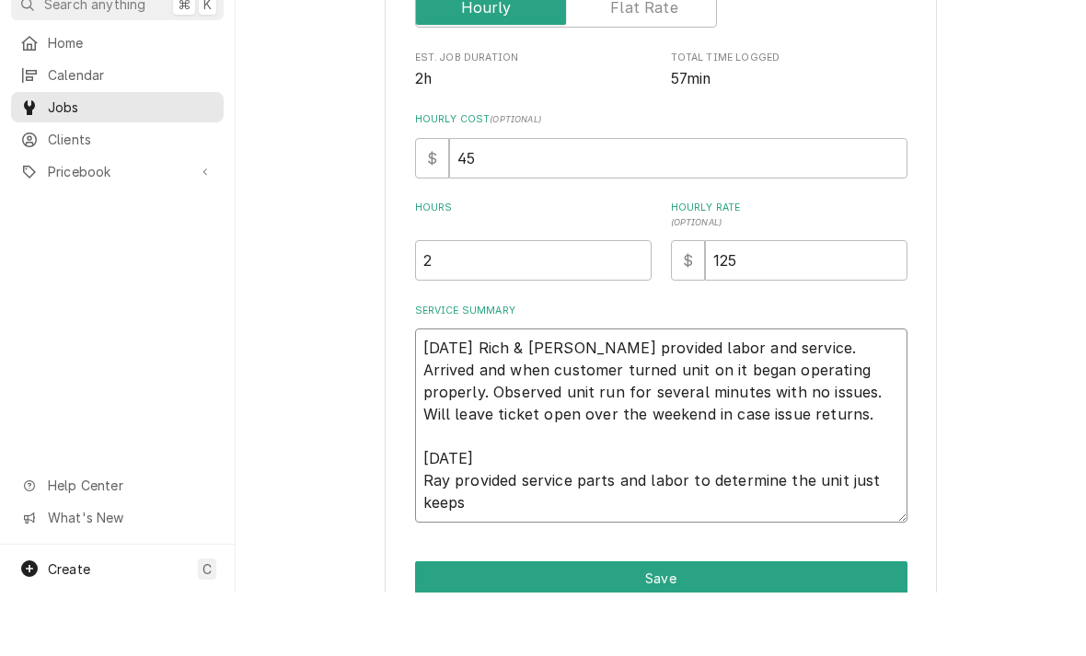
type textarea "8/15/25 Rich & Jesiah provided labor and service. Arrived and when customer tur…"
type textarea "x"
type textarea "8/15/25 Rich & Jesiah provided labor and service. Arrived and when customer tur…"
type textarea "x"
type textarea "8/15/25 Rich & Jesiah provided labor and service. Arrived and when customer tur…"
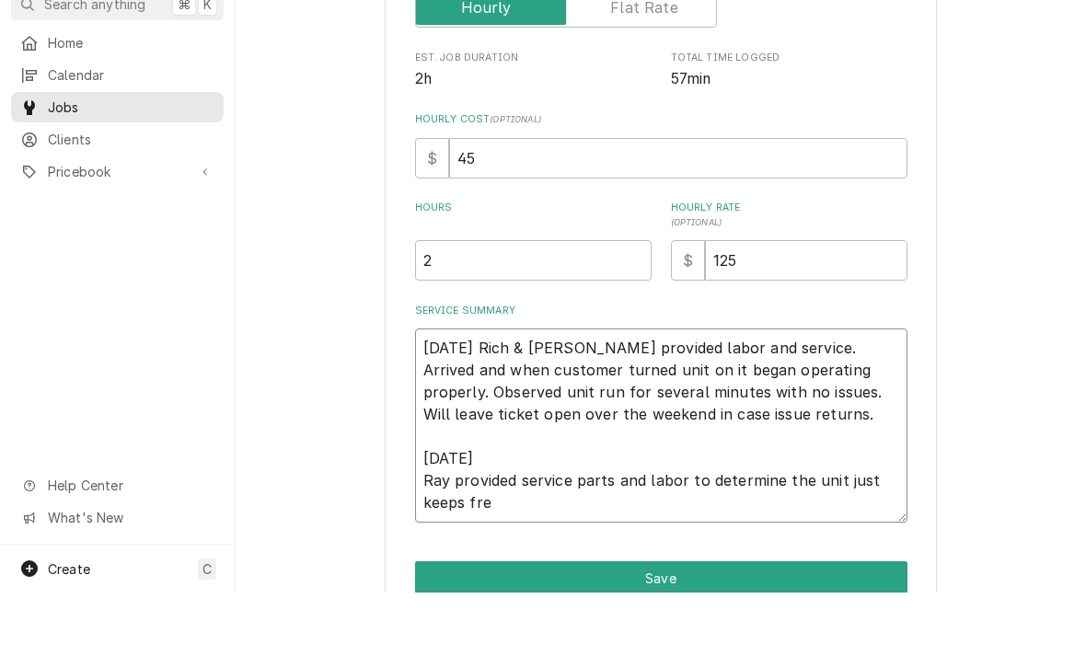
type textarea "x"
type textarea "8/15/25 Rich & Jesiah provided labor and service. Arrived and when customer tur…"
type textarea "x"
type textarea "8/15/25 Rich & Jesiah provided labor and service. Arrived and when customer tur…"
type textarea "x"
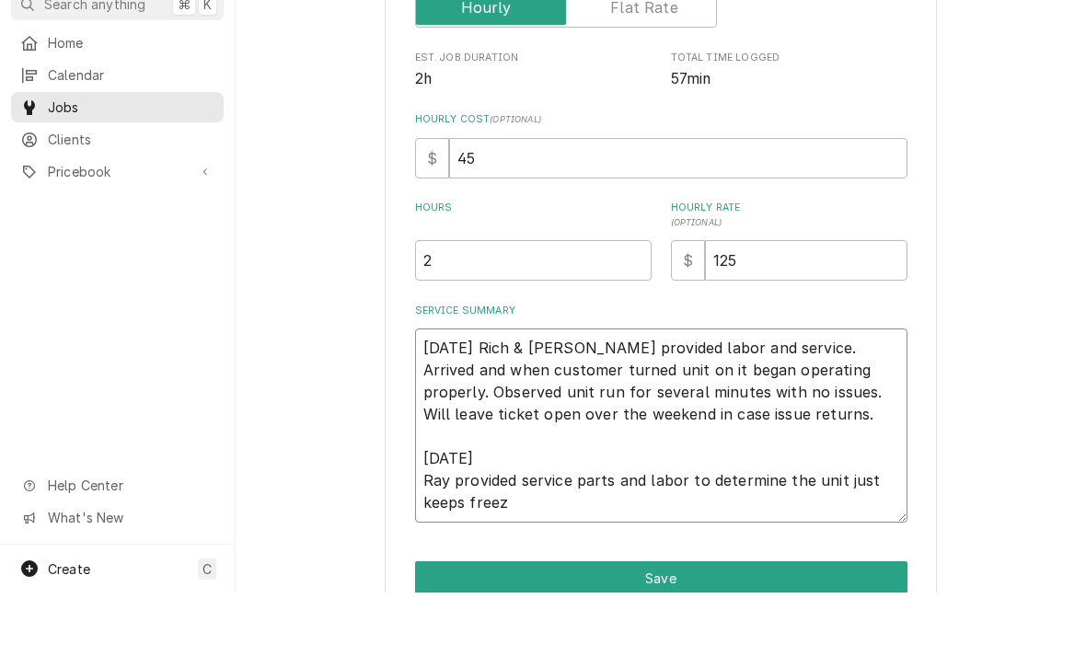
type textarea "8/15/25 Rich & Jesiah provided labor and service. Arrived and when customer tur…"
type textarea "x"
type textarea "8/15/25 Rich & Jesiah provided labor and service. Arrived and when customer tur…"
type textarea "x"
type textarea "8/15/25 Rich & Jesiah provided labor and service. Arrived and when customer tur…"
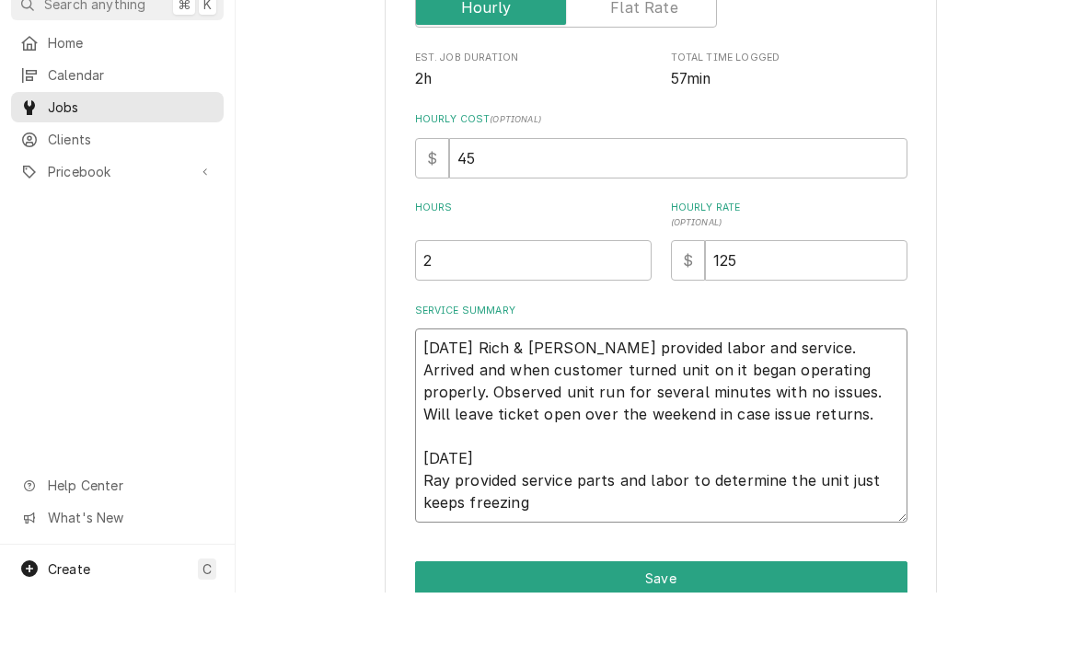
type textarea "x"
type textarea "8/15/25 Rich & Jesiah provided labor and service. Arrived and when customer tur…"
type textarea "x"
type textarea "8/15/25 Rich & Jesiah provided labor and service. Arrived and when customer tur…"
type textarea "x"
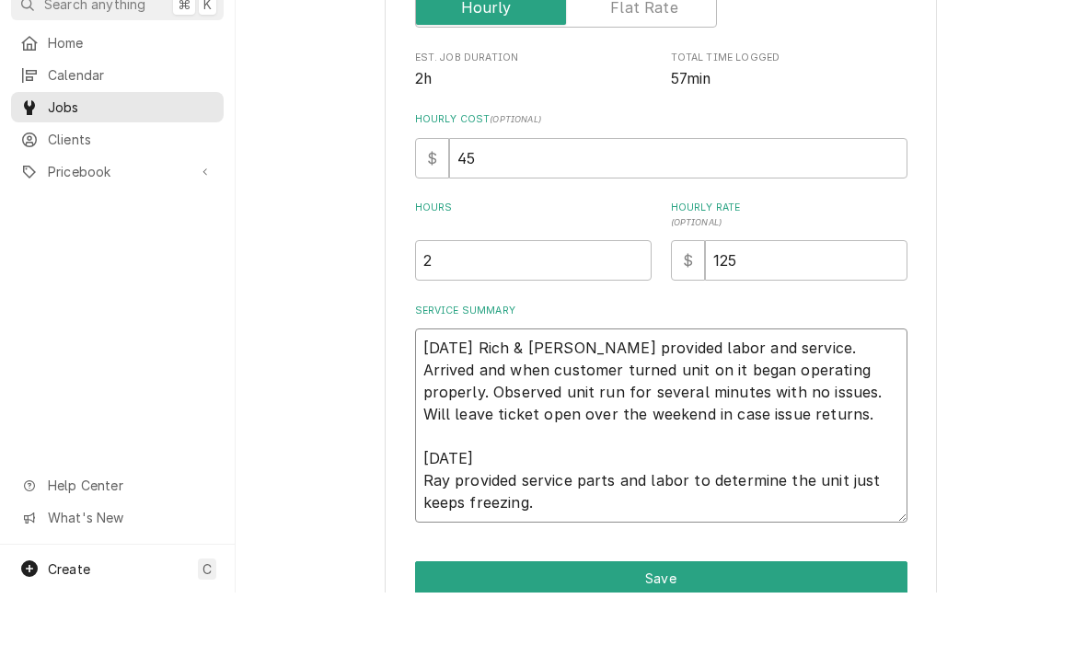
type textarea "8/15/25 Rich & Jesiah provided labor and service. Arrived and when customer tur…"
type textarea "x"
type textarea "8/15/25 Rich & Jesiah provided labor and service. Arrived and when customer tur…"
type textarea "x"
type textarea "8/15/25 Rich & Jesiah provided labor and service. Arrived and when customer tur…"
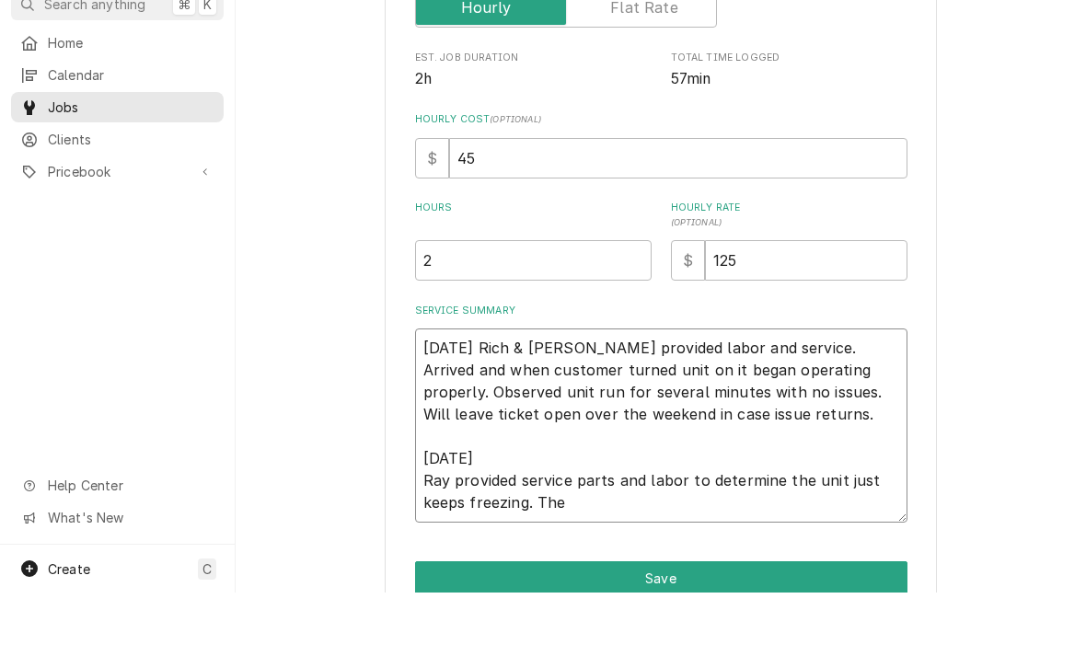
type textarea "x"
type textarea "8/15/25 Rich & Jesiah provided labor and service. Arrived and when customer tur…"
type textarea "x"
type textarea "8/15/25 Rich & Jesiah provided labor and service. Arrived and when customer tur…"
type textarea "x"
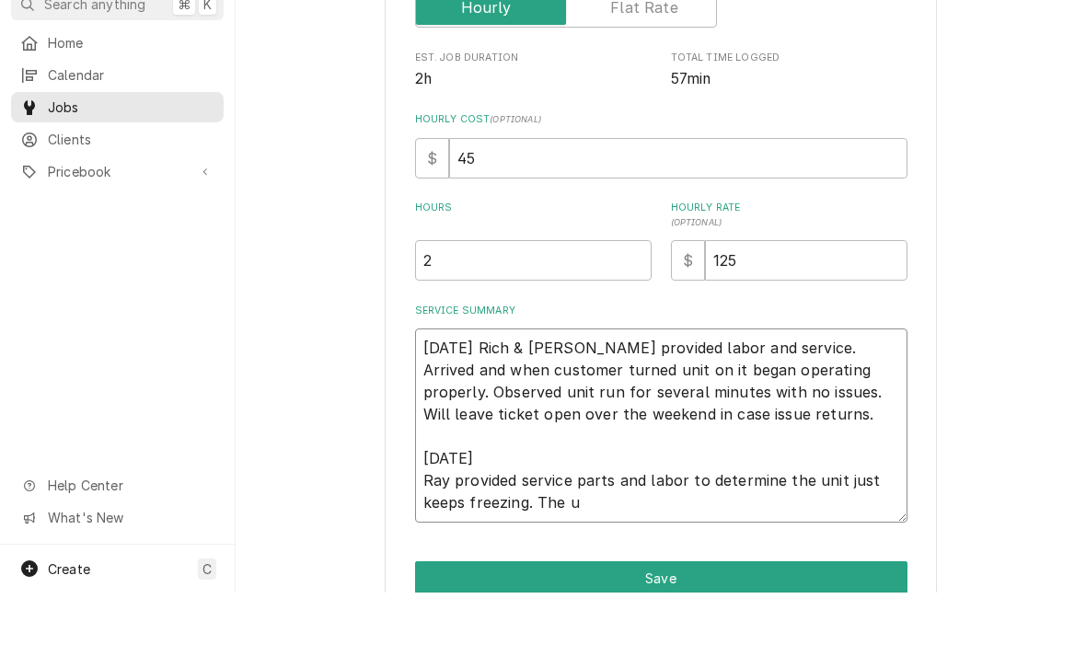
type textarea "8/15/25 Rich & Jesiah provided labor and service. Arrived and when customer tur…"
type textarea "x"
type textarea "8/15/25 Rich & Jesiah provided labor and service. Arrived and when customer tur…"
type textarea "x"
type textarea "8/15/25 Rich & Jesiah provided labor and service. Arrived and when customer tur…"
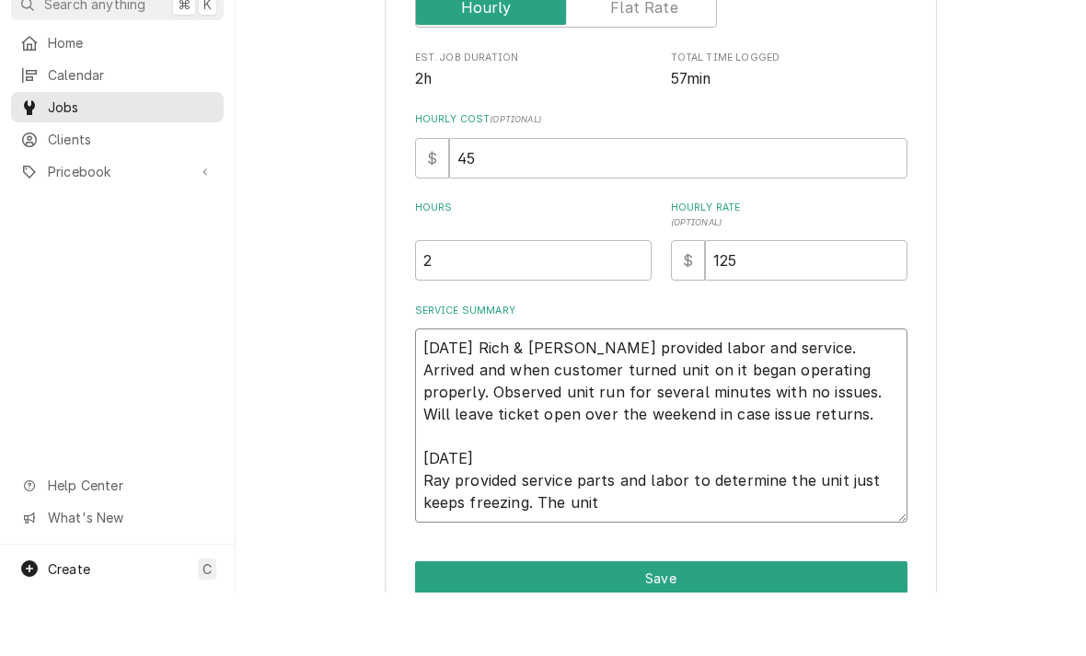
type textarea "x"
type textarea "8/15/25 Rich & Jesiah provided labor and service. Arrived and when customer tur…"
type textarea "x"
type textarea "8/15/25 Rich & Jesiah provided labor and service. Arrived and when customer tur…"
type textarea "x"
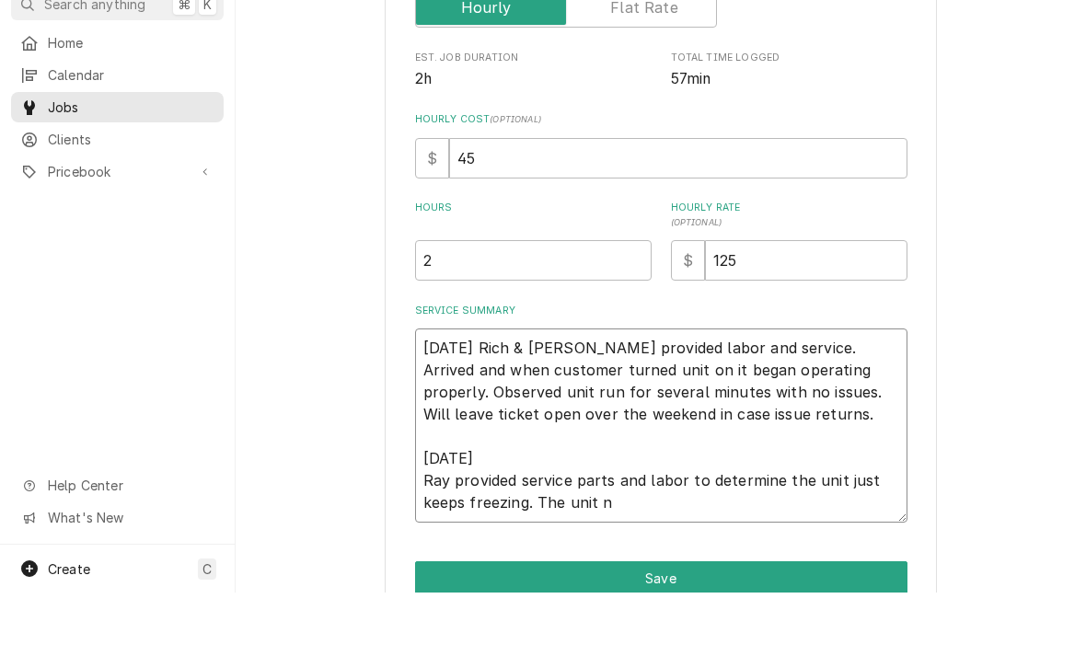
type textarea "8/15/25 Rich & Jesiah provided labor and service. Arrived and when customer tur…"
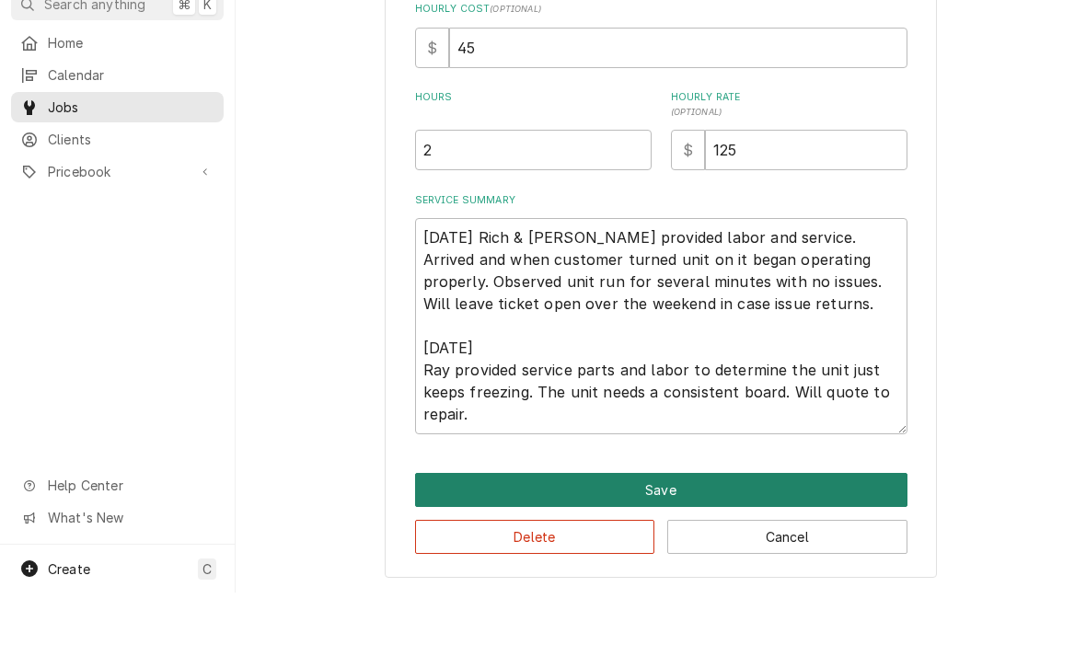
click at [830, 537] on button "Save" at bounding box center [661, 554] width 493 height 34
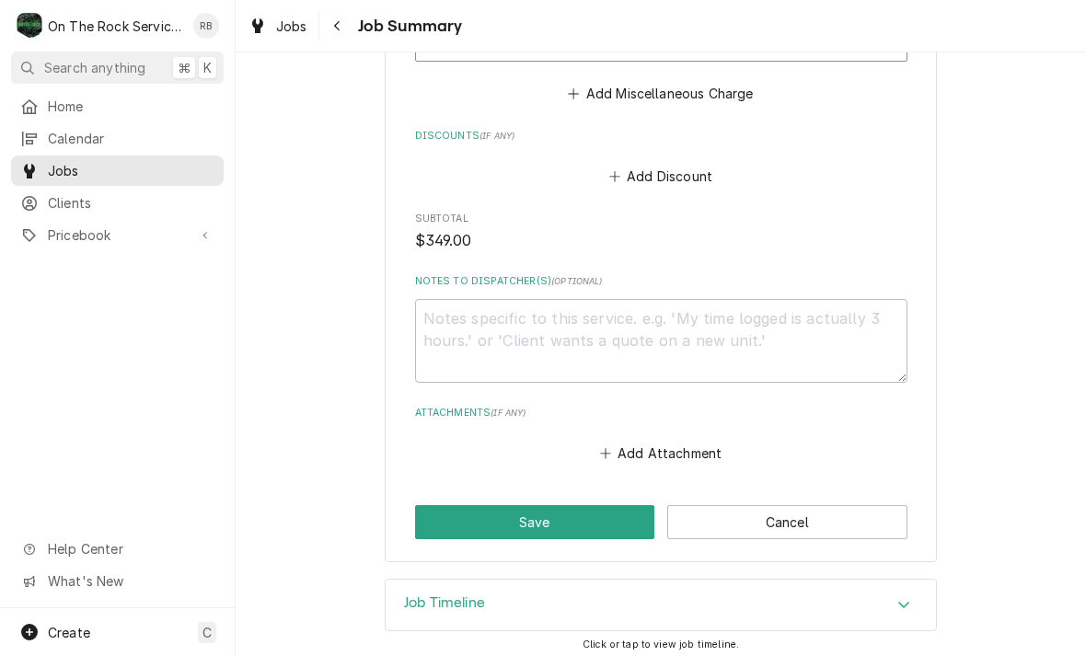
scroll to position [1223, 0]
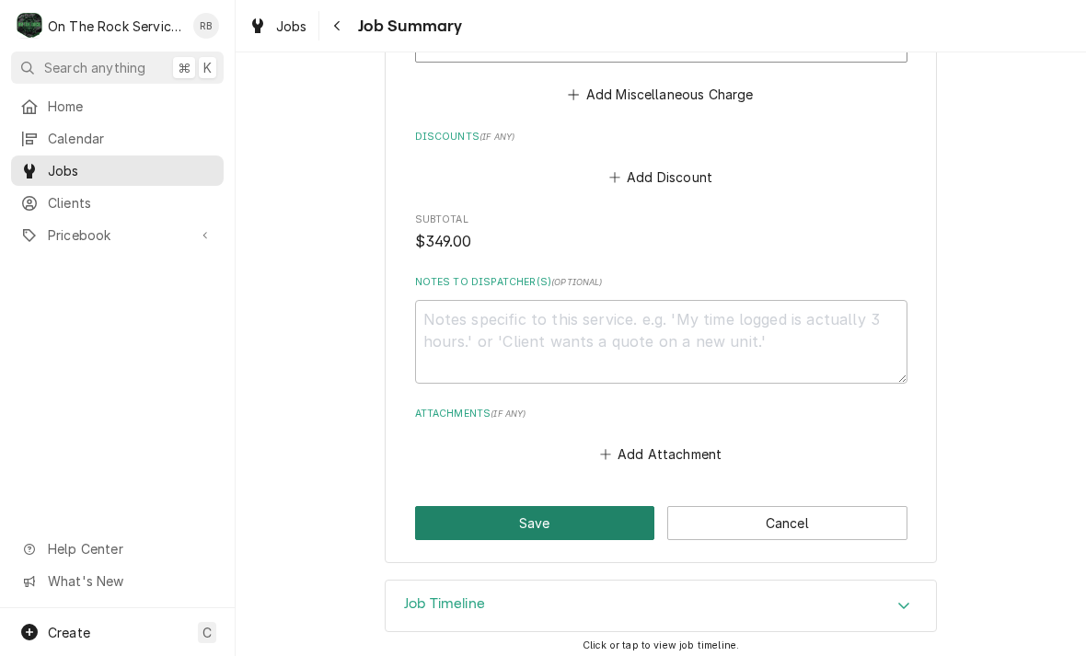
click at [526, 517] on button "Save" at bounding box center [535, 523] width 240 height 34
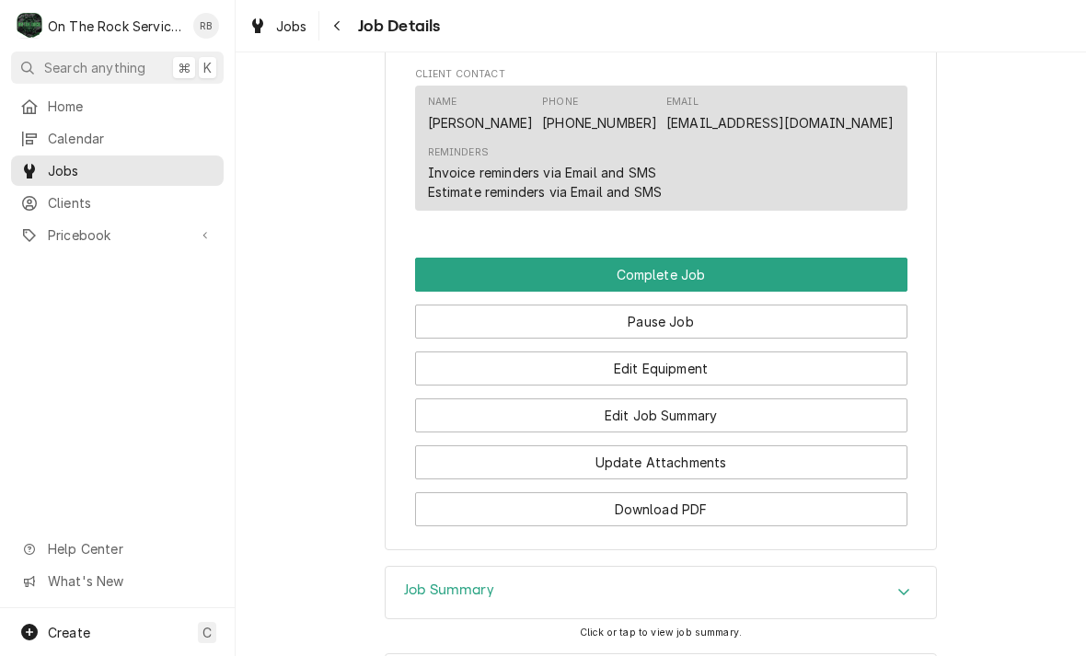
scroll to position [1677, 0]
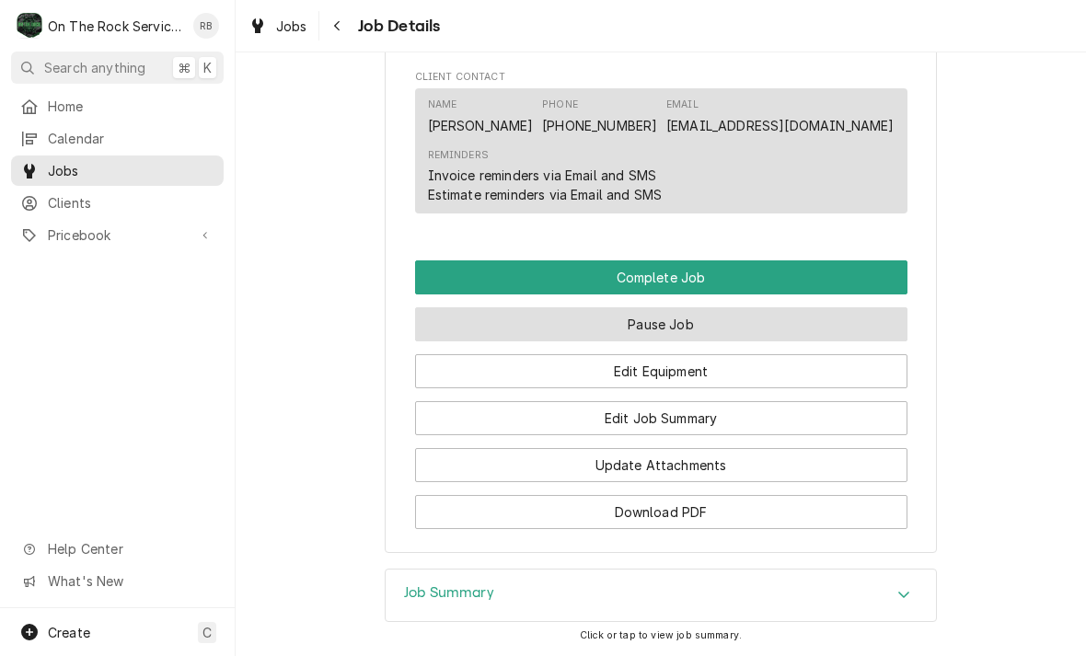
click at [749, 311] on button "Pause Job" at bounding box center [661, 324] width 493 height 34
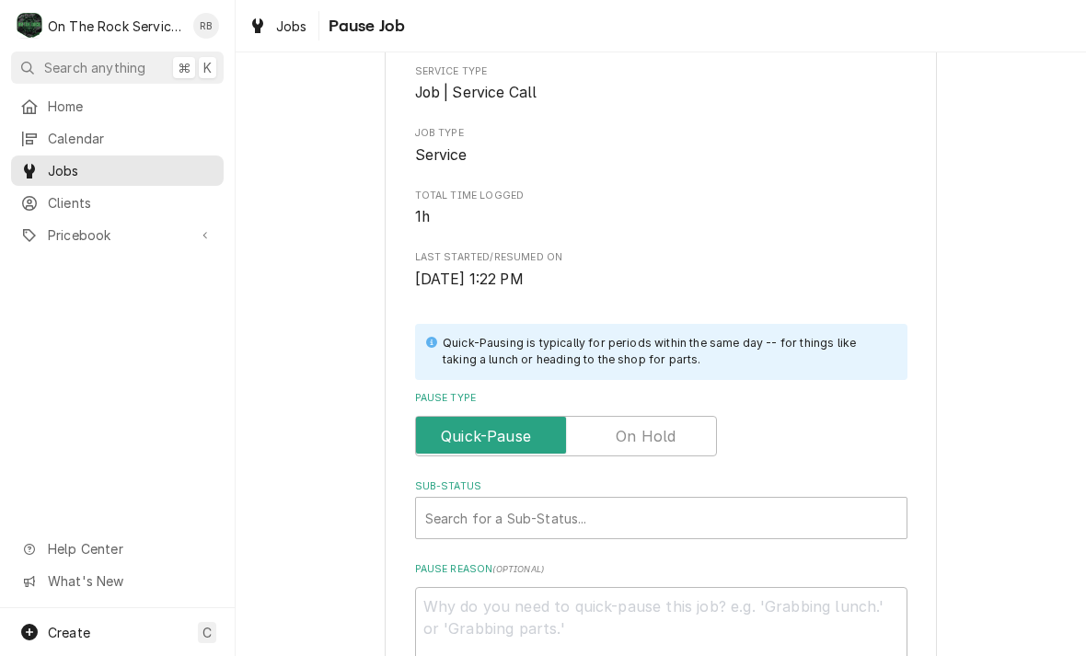
scroll to position [294, 0]
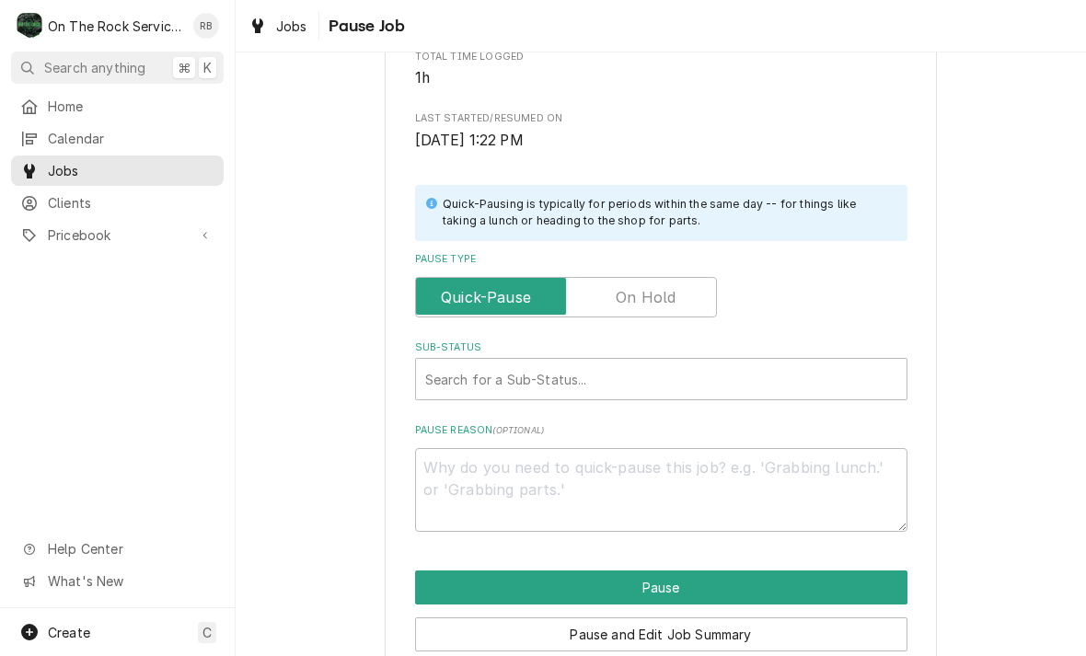
click at [677, 285] on input "Pause Type" at bounding box center [565, 297] width 285 height 41
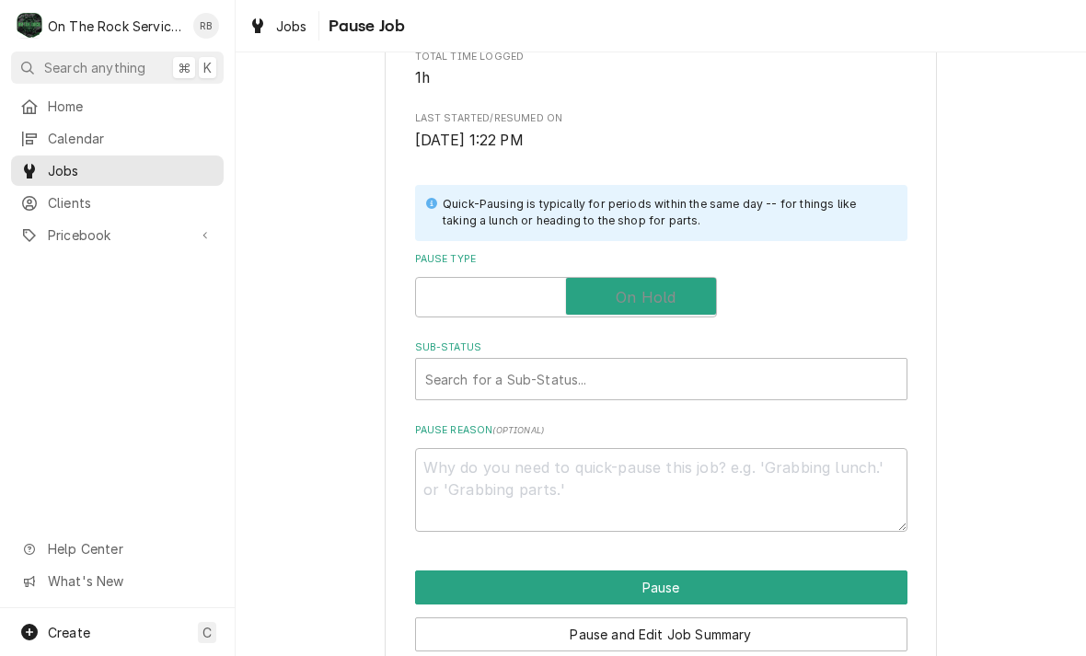
checkbox input "true"
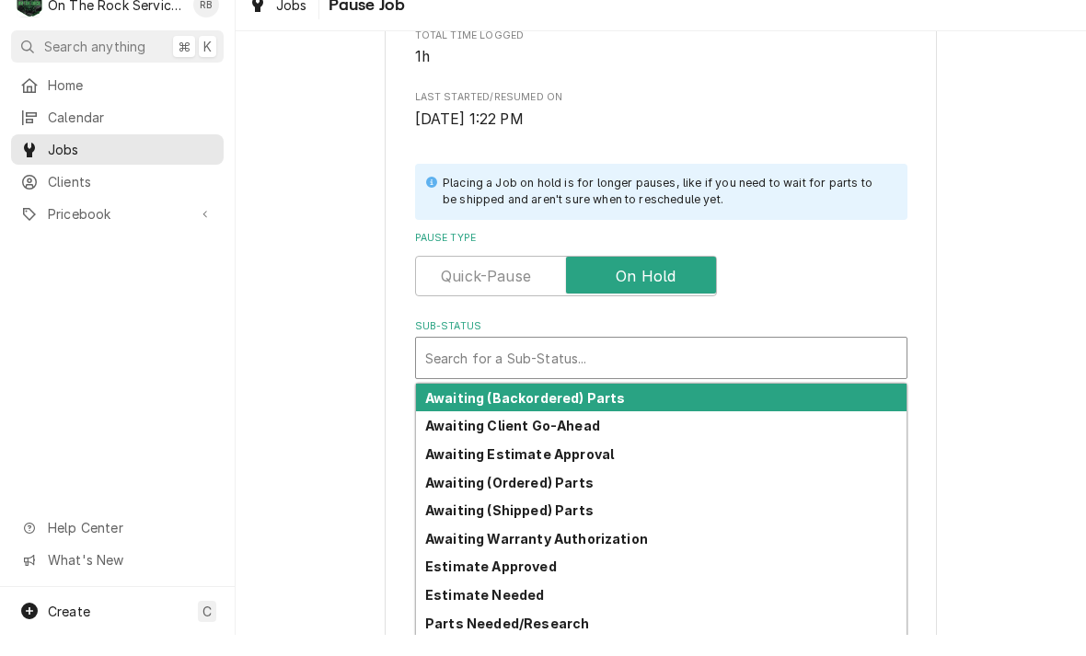
click at [566, 461] on div "Awaiting Estimate Approval" at bounding box center [661, 475] width 491 height 29
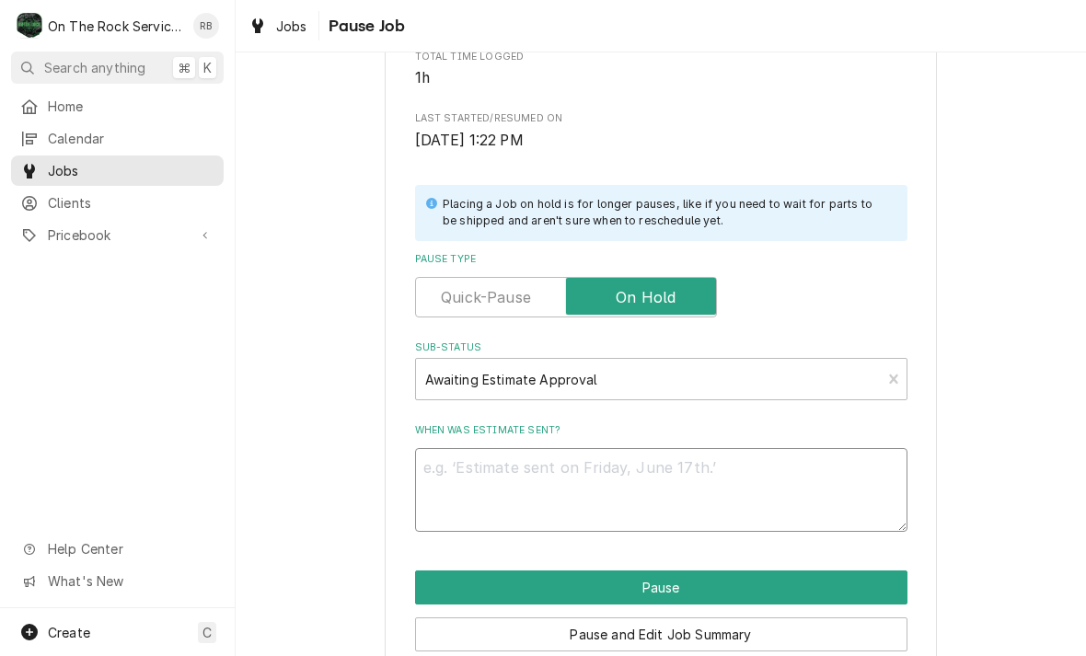
click at [501, 458] on textarea "When was estimate sent?" at bounding box center [661, 490] width 493 height 84
type textarea "x"
type textarea "8"
type textarea "x"
type textarea "8/"
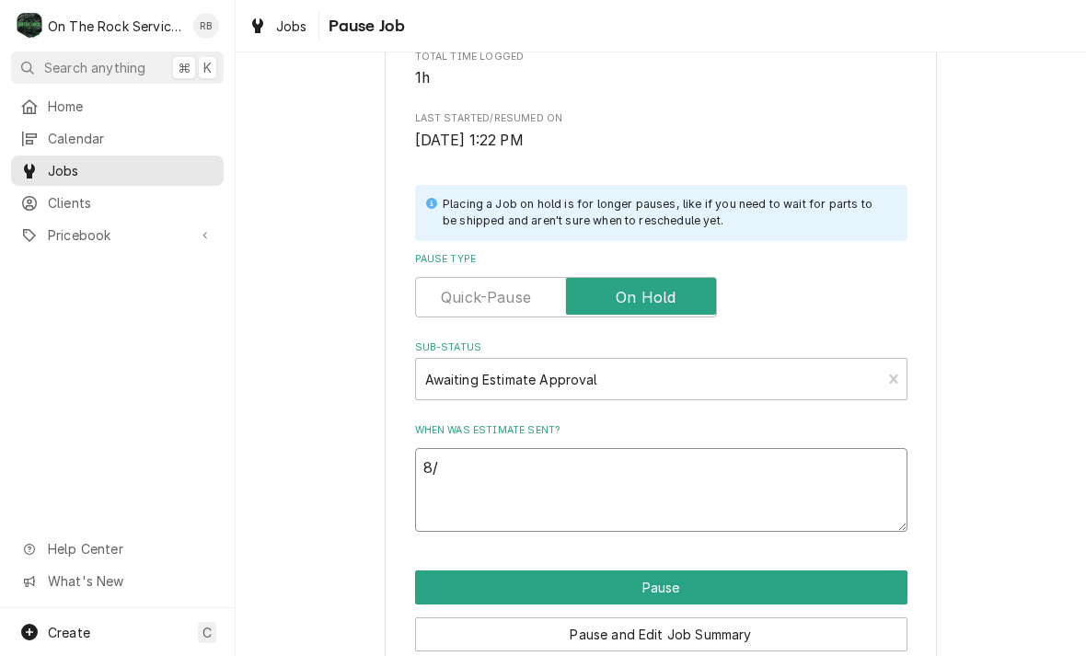
type textarea "x"
type textarea "8"
type textarea "x"
type textarea "R"
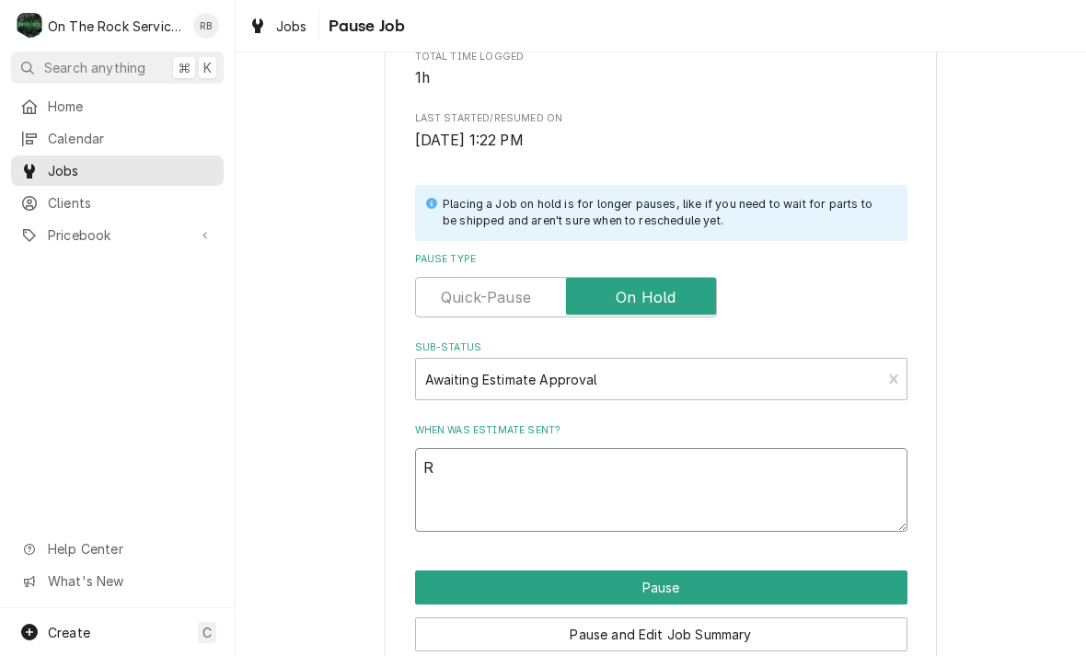
type textarea "x"
type textarea "Ri"
type textarea "x"
type textarea "Ric"
type textarea "x"
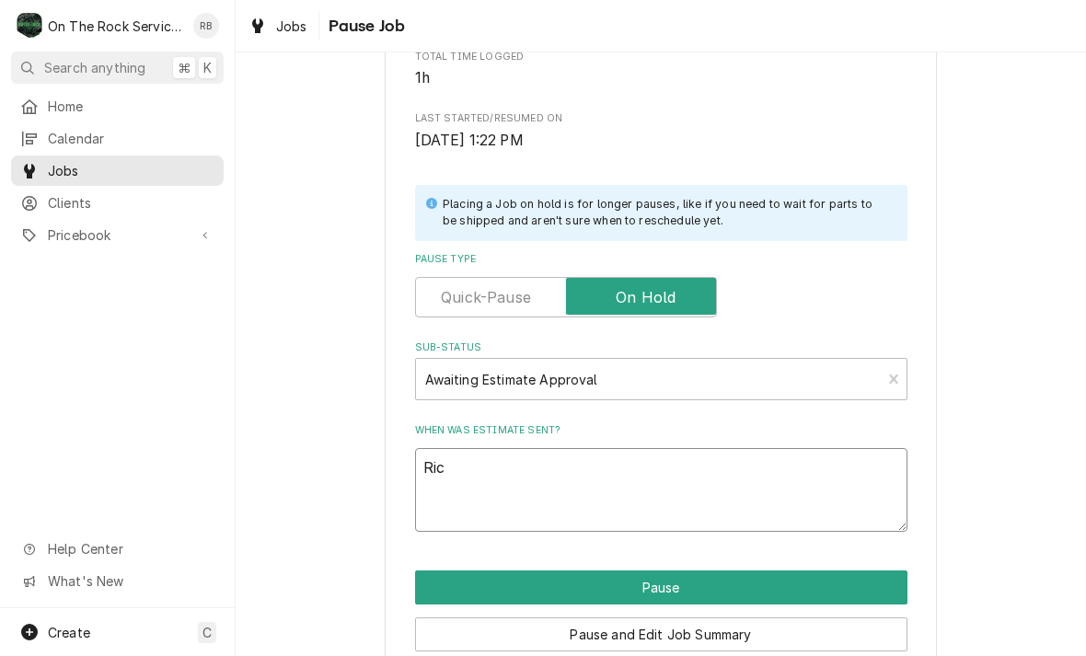
type textarea "Ricj"
type textarea "x"
type textarea "Ric"
type textarea "x"
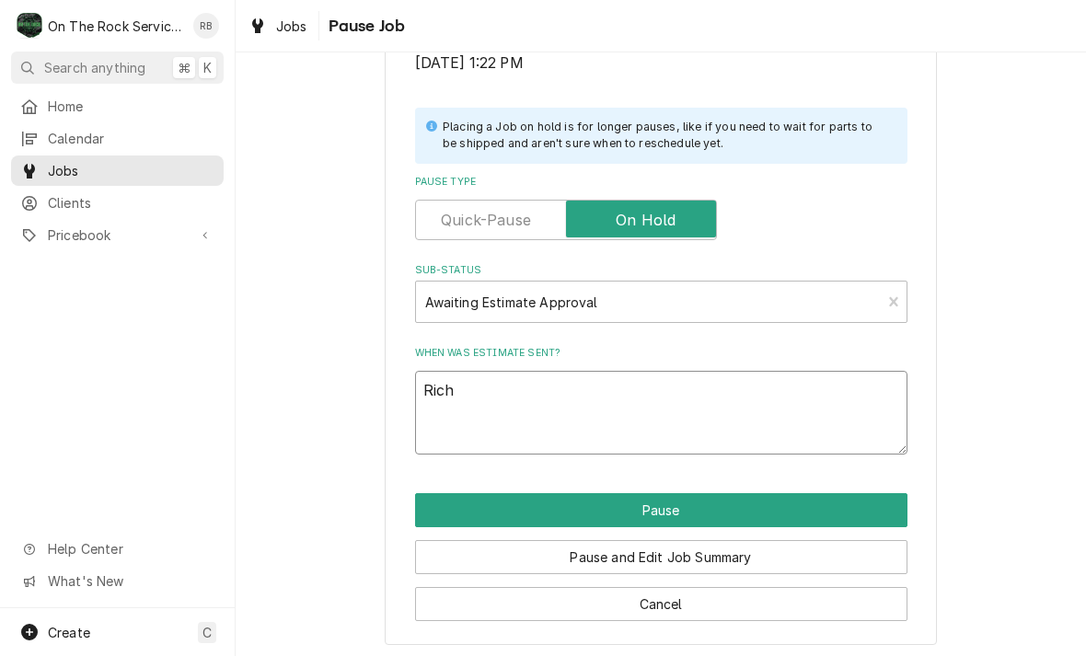
scroll to position [370, 0]
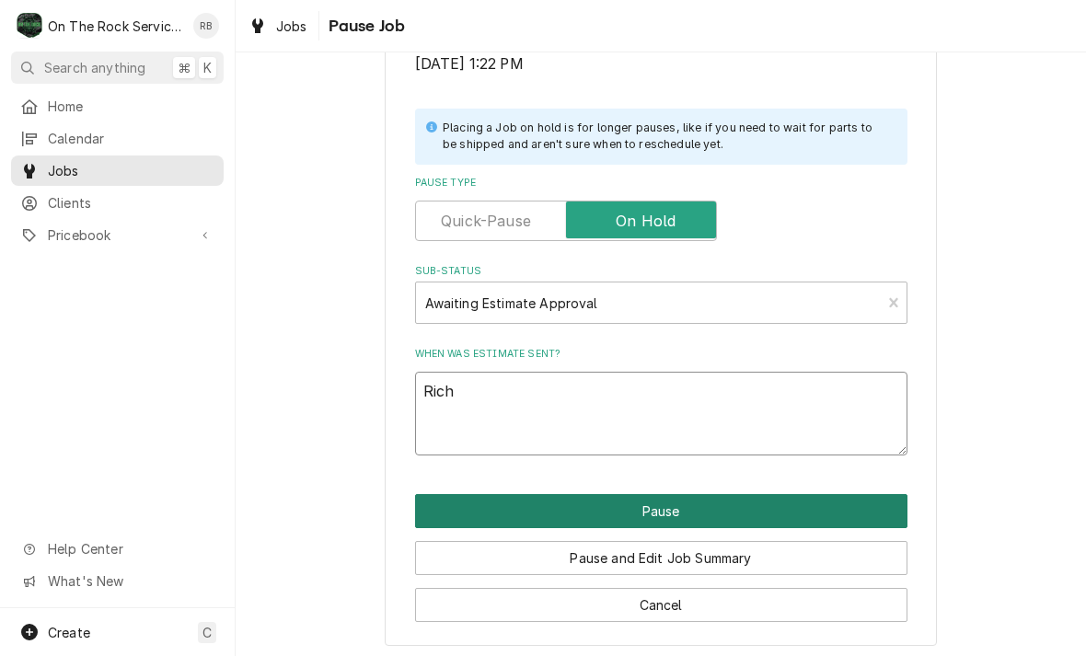
type textarea "Rich"
click at [809, 494] on button "Pause" at bounding box center [661, 511] width 493 height 34
type textarea "x"
